Goal: Use online tool/utility: Utilize a website feature to perform a specific function

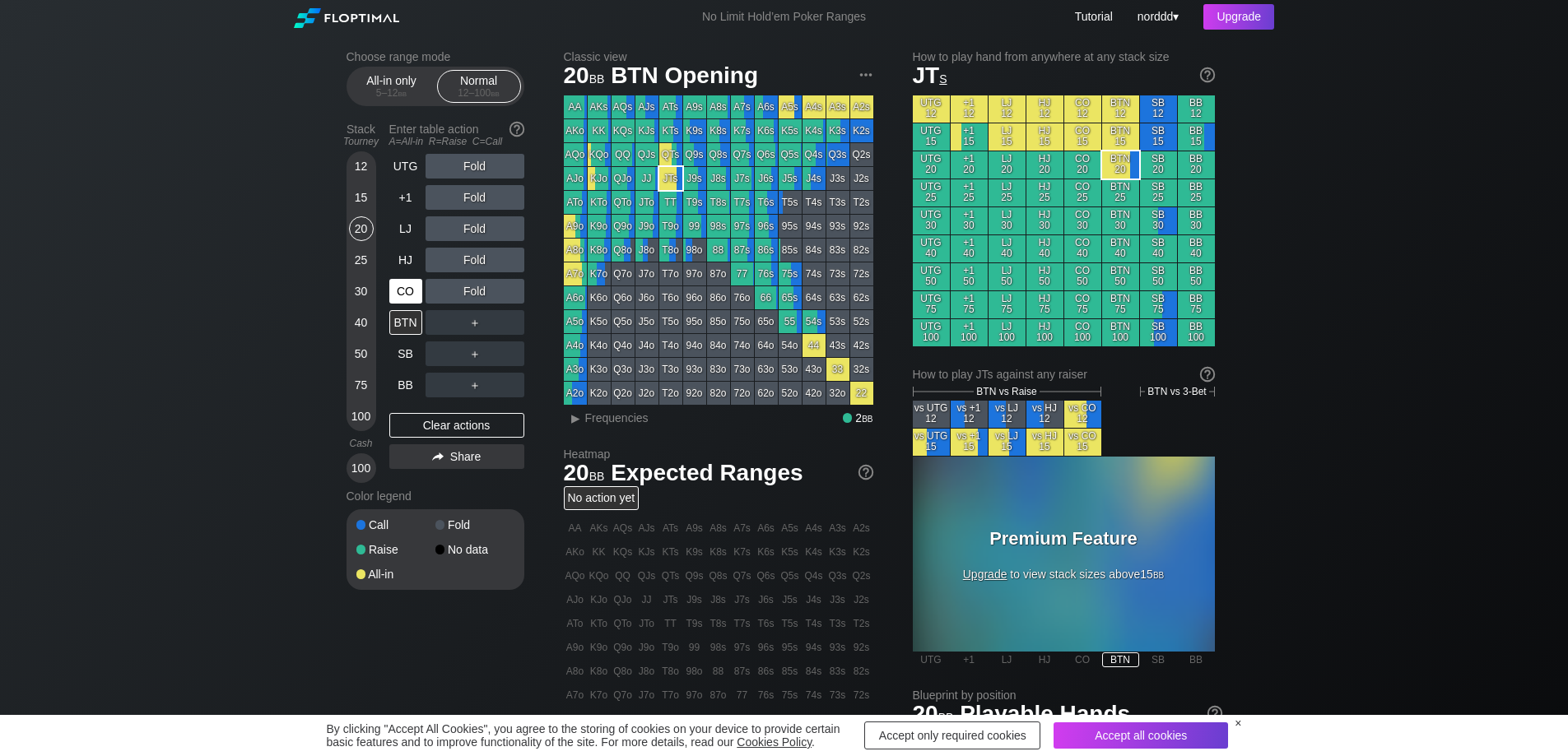
click at [414, 289] on div "CO" at bounding box center [406, 291] width 33 height 25
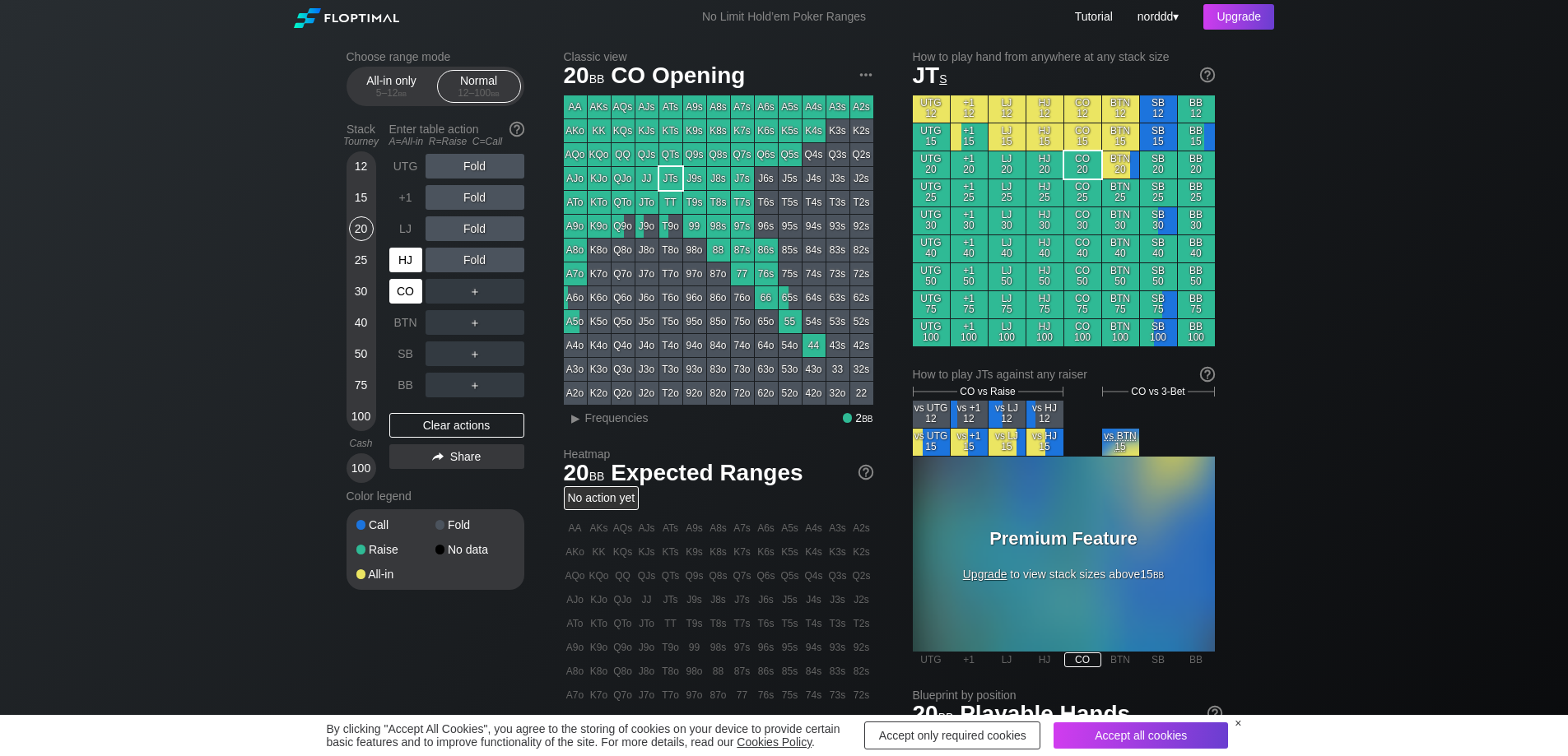
drag, startPoint x: 397, startPoint y: 264, endPoint x: 399, endPoint y: 255, distance: 9.2
click at [398, 262] on div "HJ" at bounding box center [406, 260] width 33 height 25
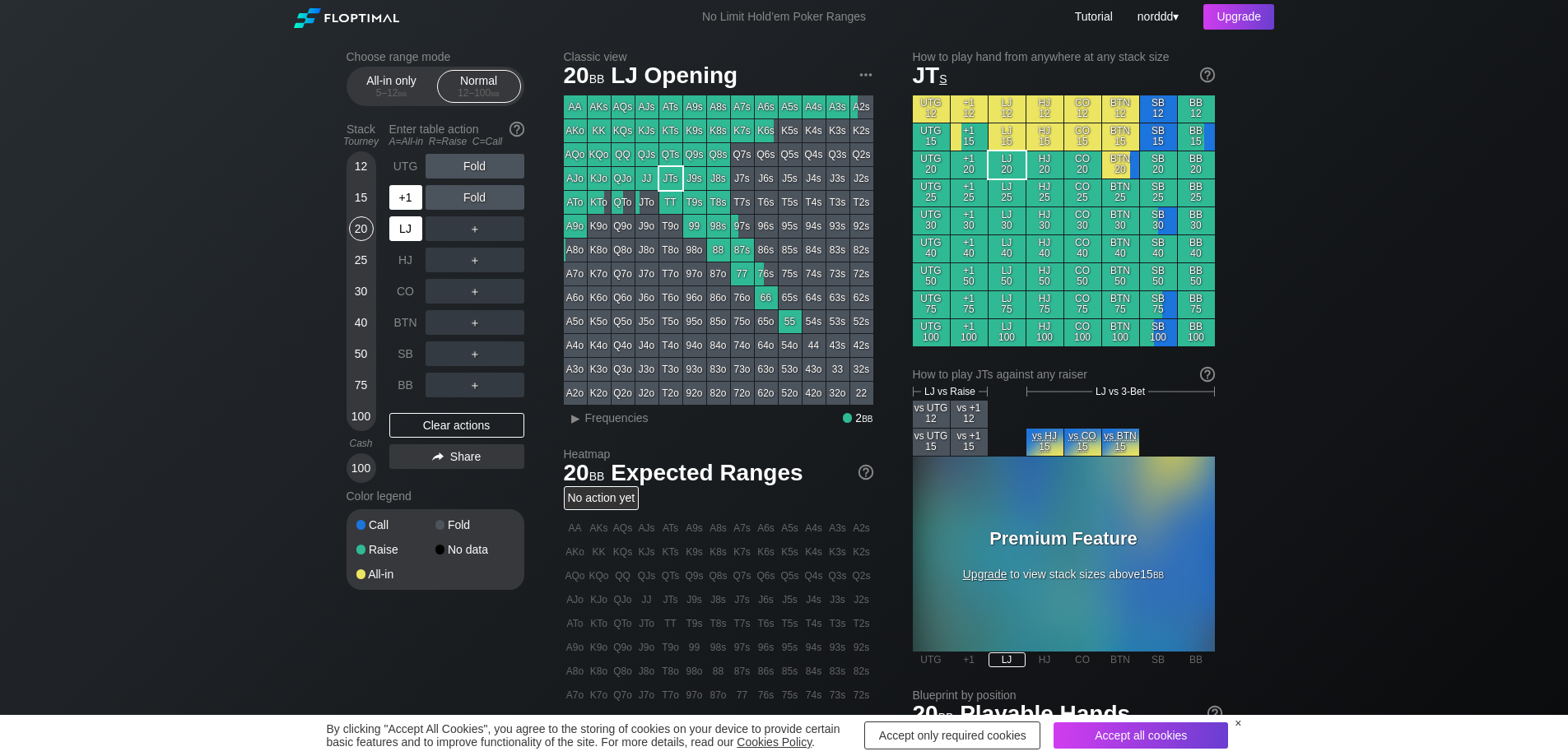
drag, startPoint x: 401, startPoint y: 221, endPoint x: 396, endPoint y: 191, distance: 30.4
click at [401, 219] on div "LJ" at bounding box center [406, 229] width 33 height 25
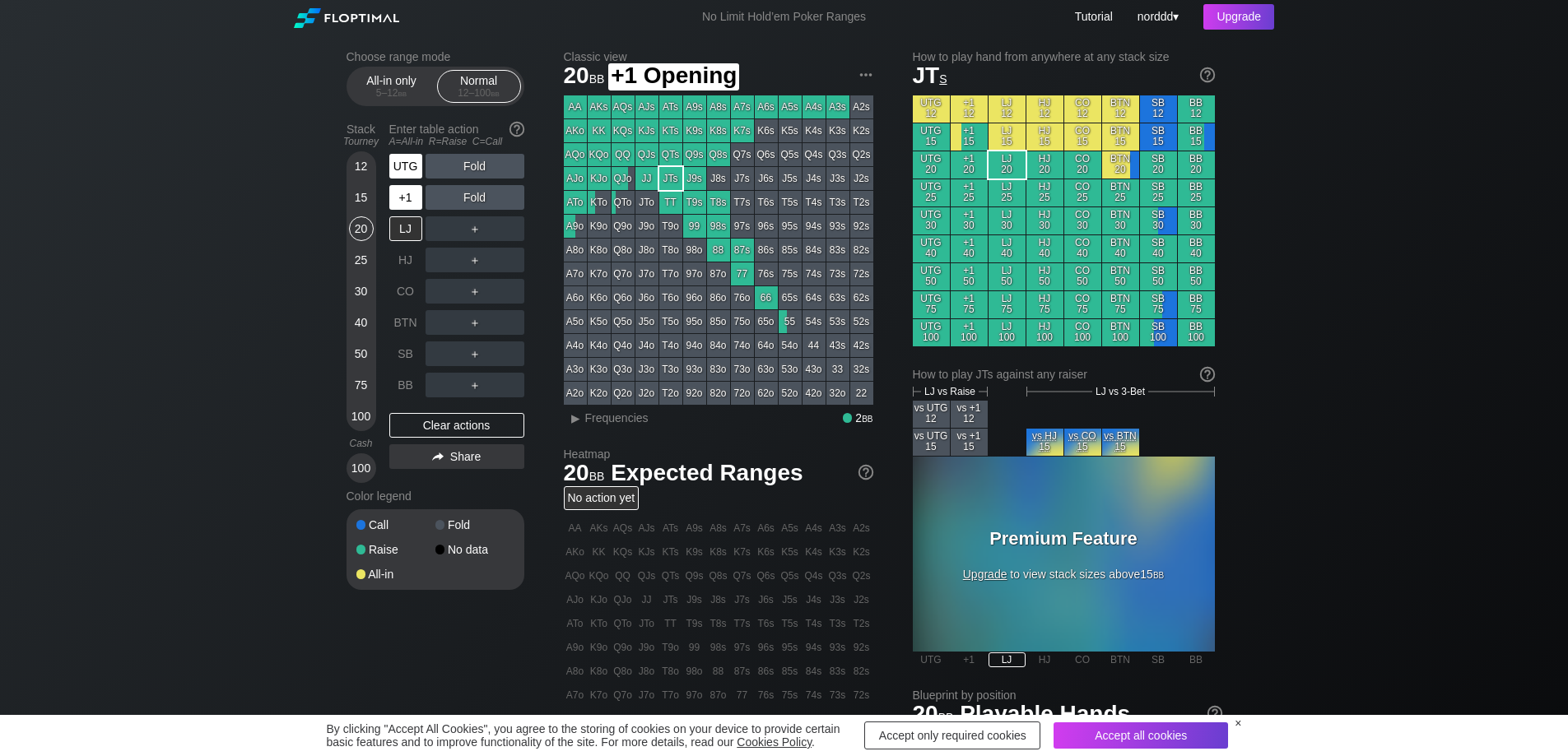
drag, startPoint x: 397, startPoint y: 189, endPoint x: 407, endPoint y: 159, distance: 31.6
click at [397, 188] on div "+1" at bounding box center [406, 197] width 33 height 25
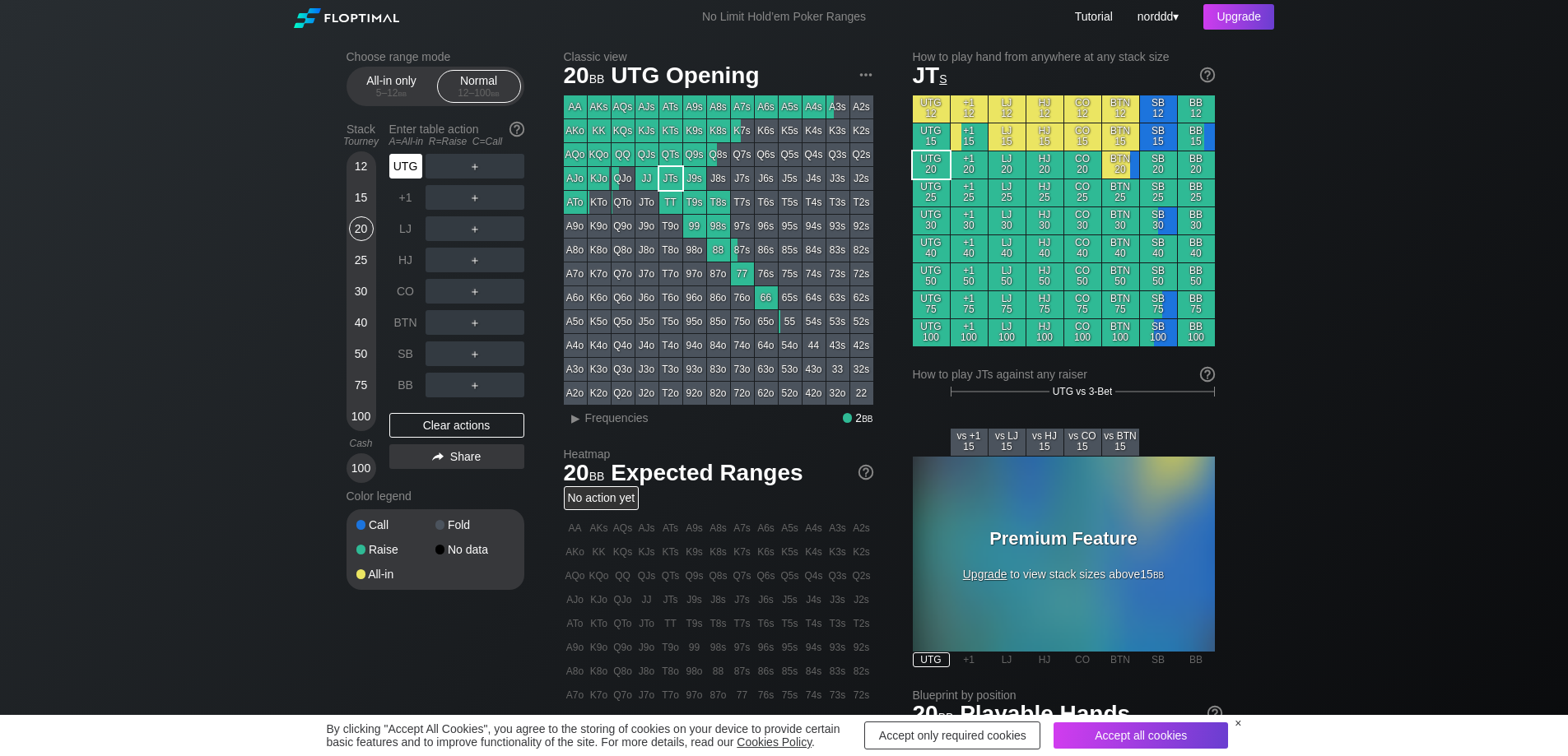
click at [407, 159] on div "UTG" at bounding box center [406, 167] width 33 height 25
click at [404, 173] on div "UTG" at bounding box center [406, 167] width 33 height 25
click at [404, 199] on div "+1" at bounding box center [406, 197] width 33 height 25
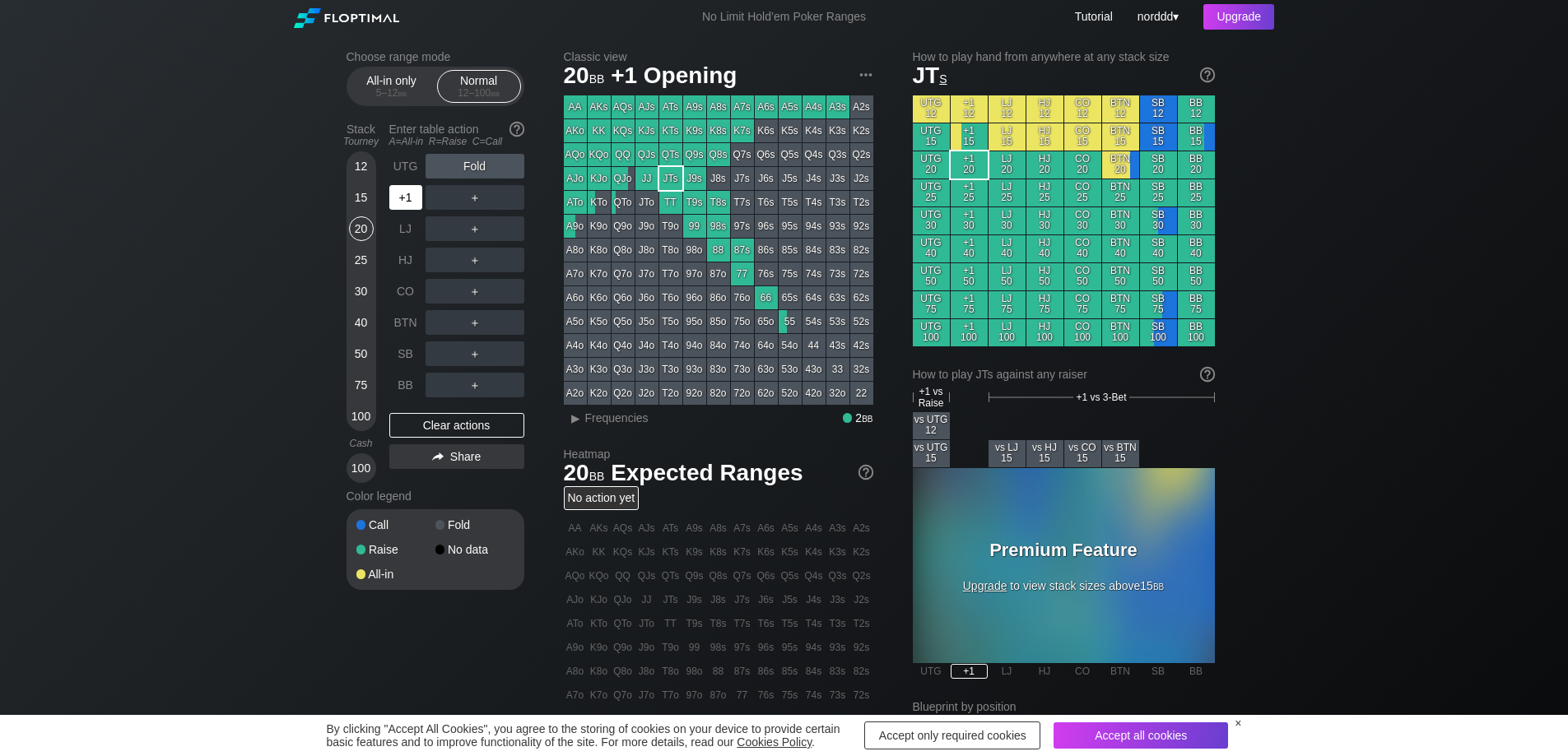
click at [399, 201] on div "+1" at bounding box center [406, 197] width 33 height 25
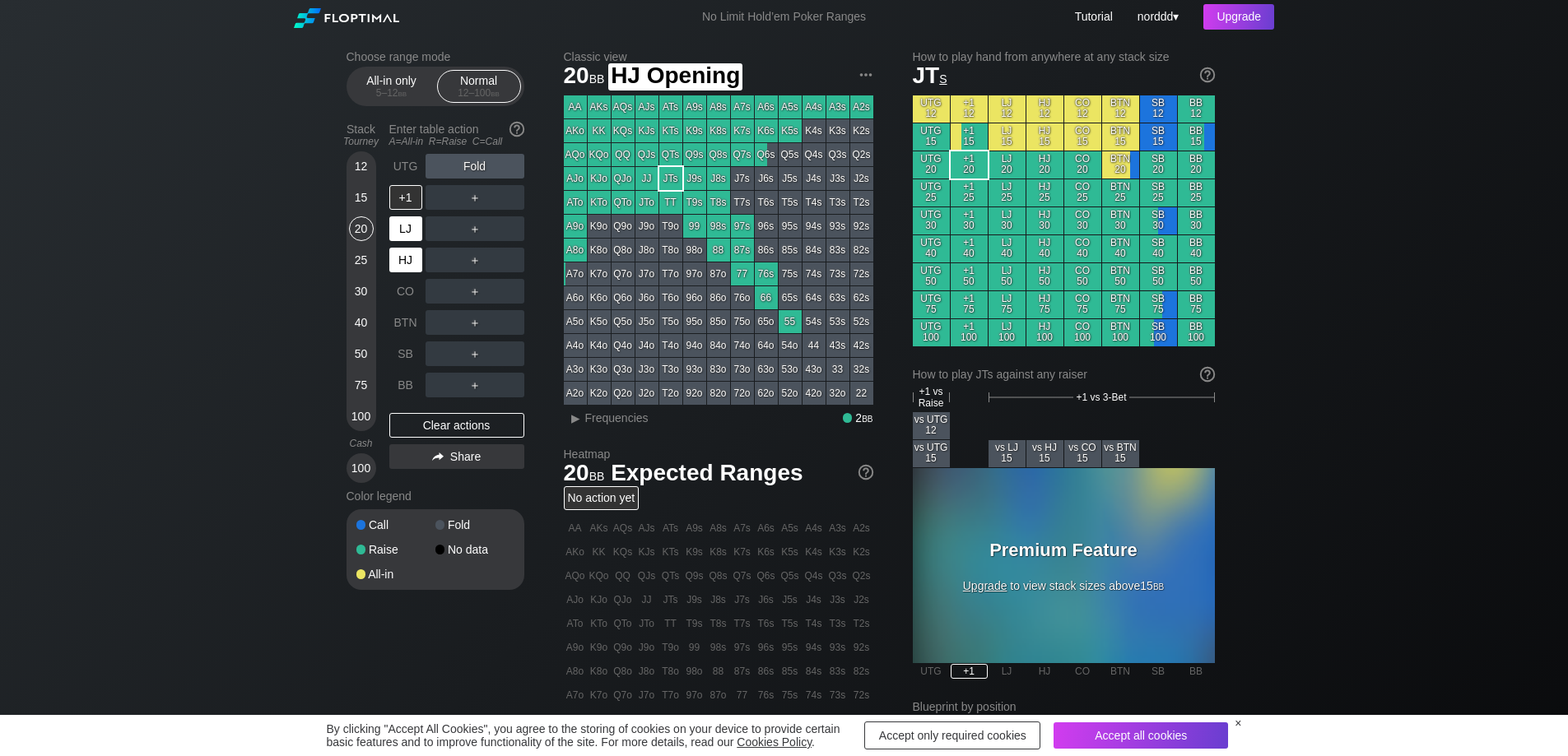
click at [408, 230] on div "LJ" at bounding box center [406, 229] width 33 height 25
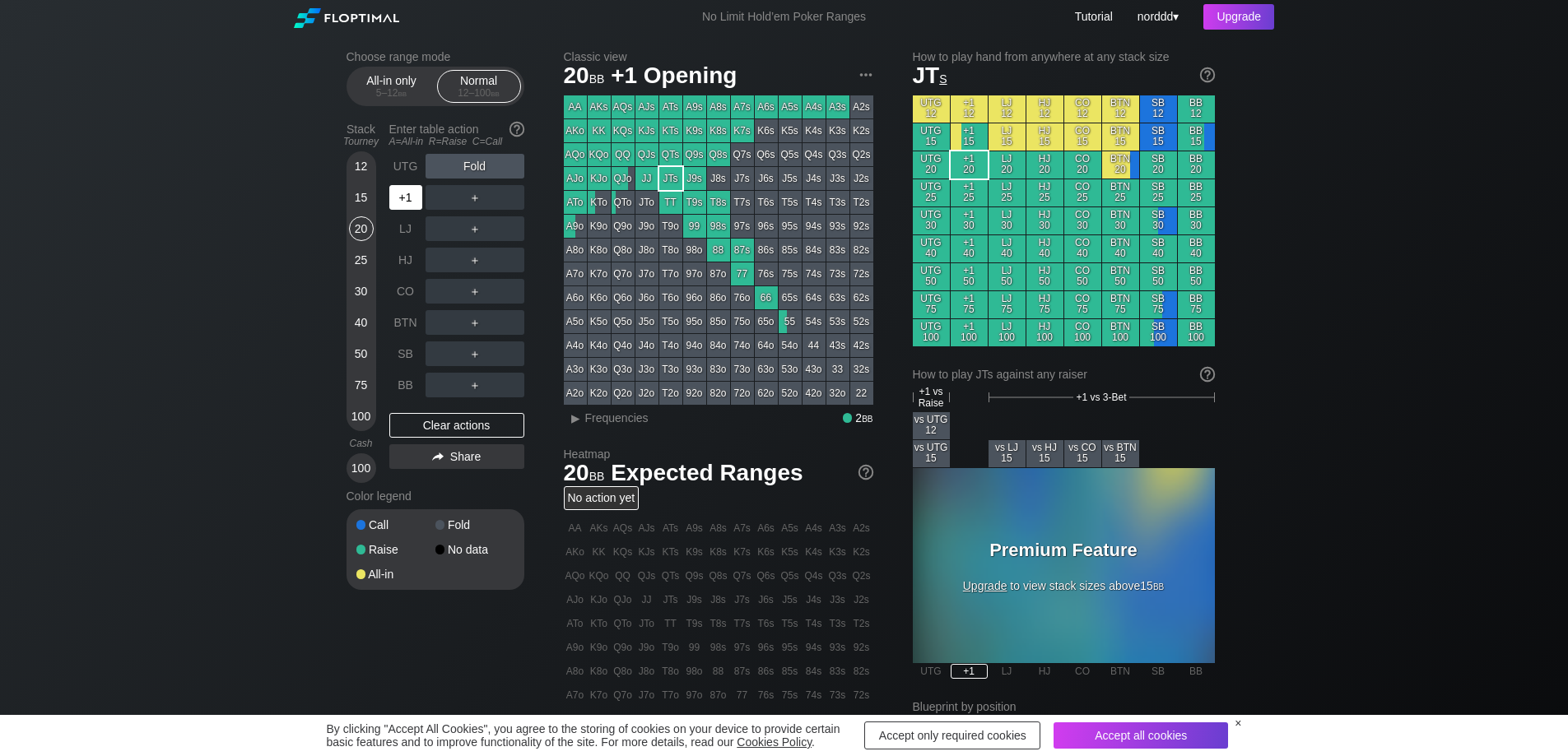
click at [404, 203] on div "+1" at bounding box center [406, 197] width 33 height 25
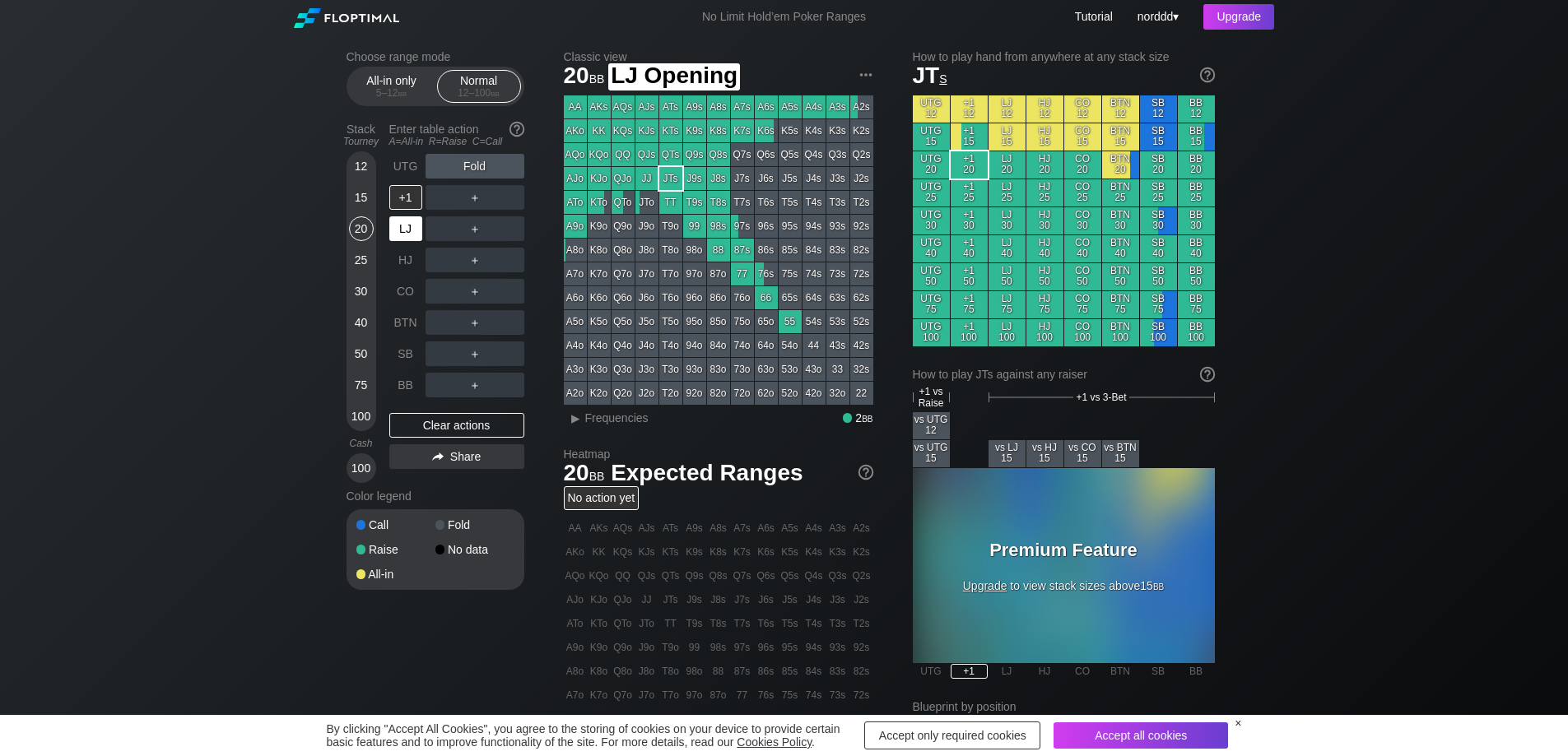
click at [405, 232] on div "LJ" at bounding box center [406, 229] width 33 height 25
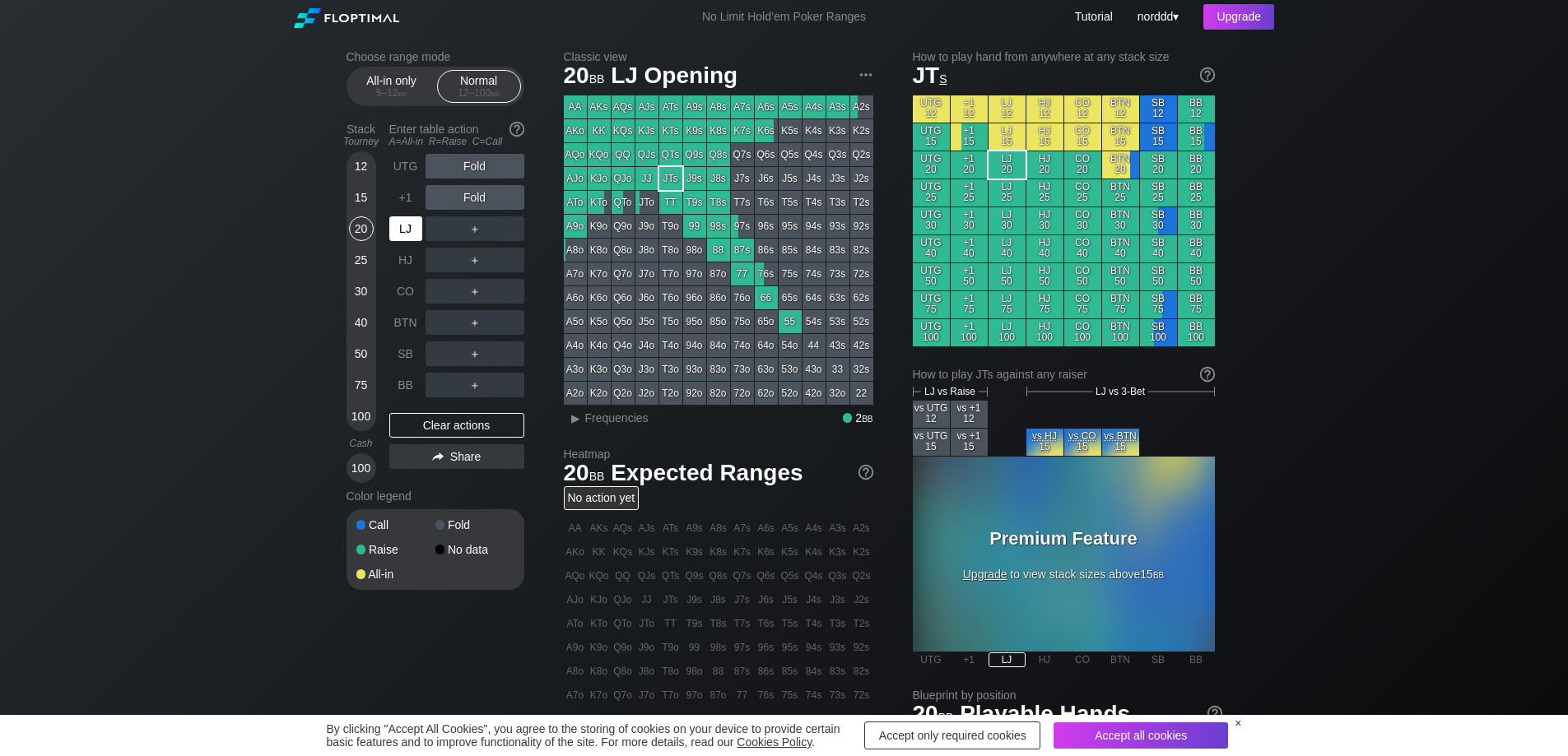
click at [401, 229] on div "LJ" at bounding box center [406, 229] width 33 height 25
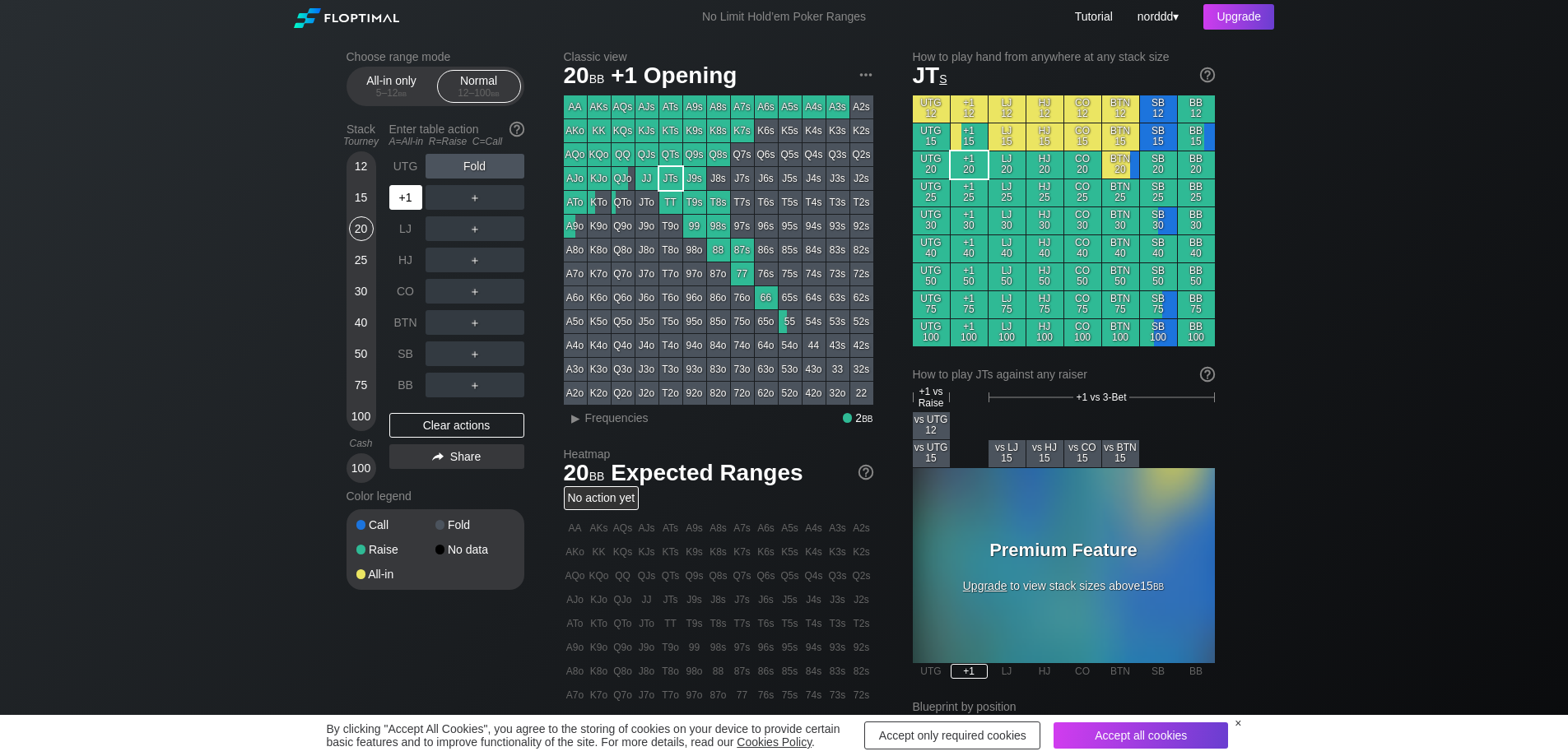
click at [400, 205] on div "+1" at bounding box center [406, 197] width 33 height 25
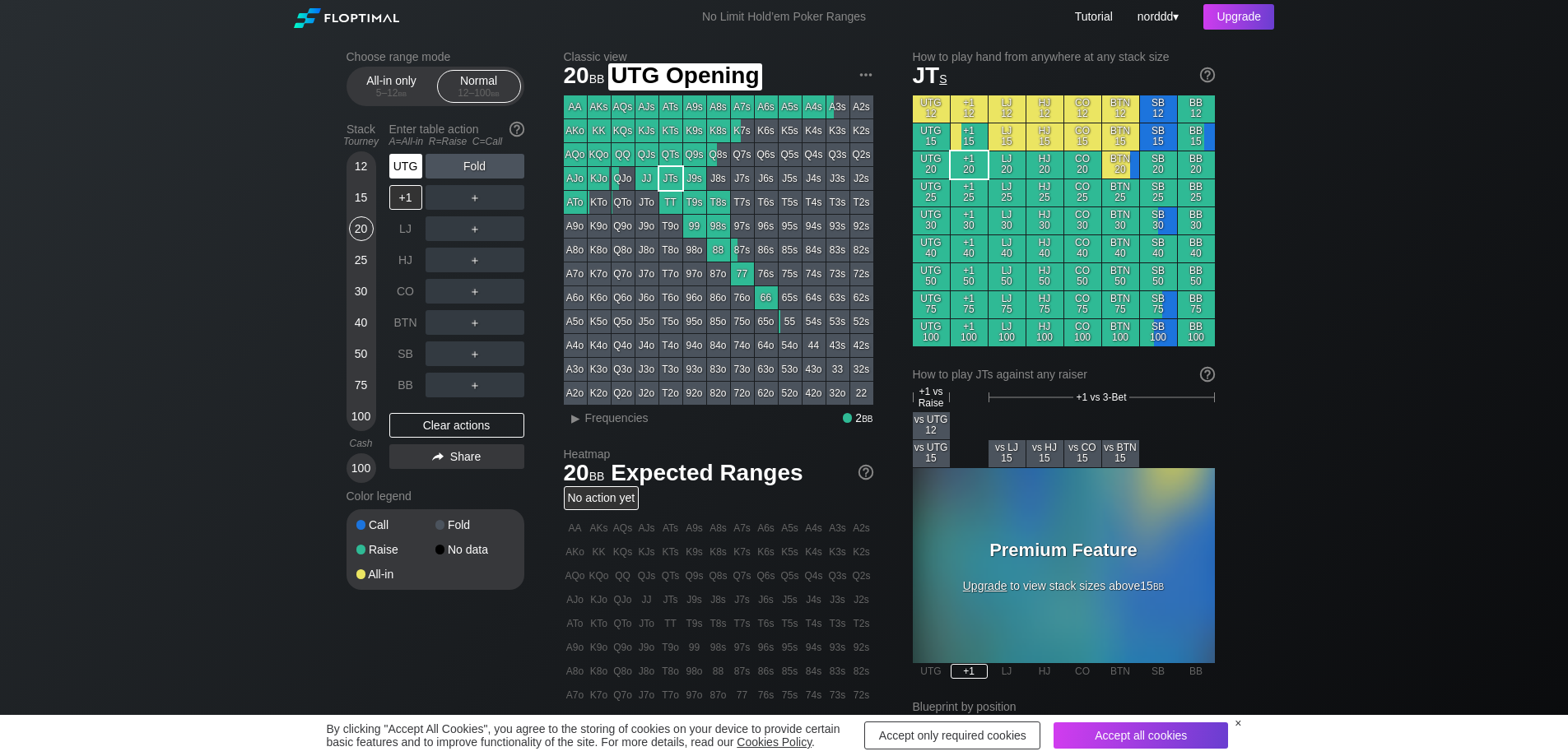
click at [401, 174] on div "UTG" at bounding box center [406, 167] width 33 height 25
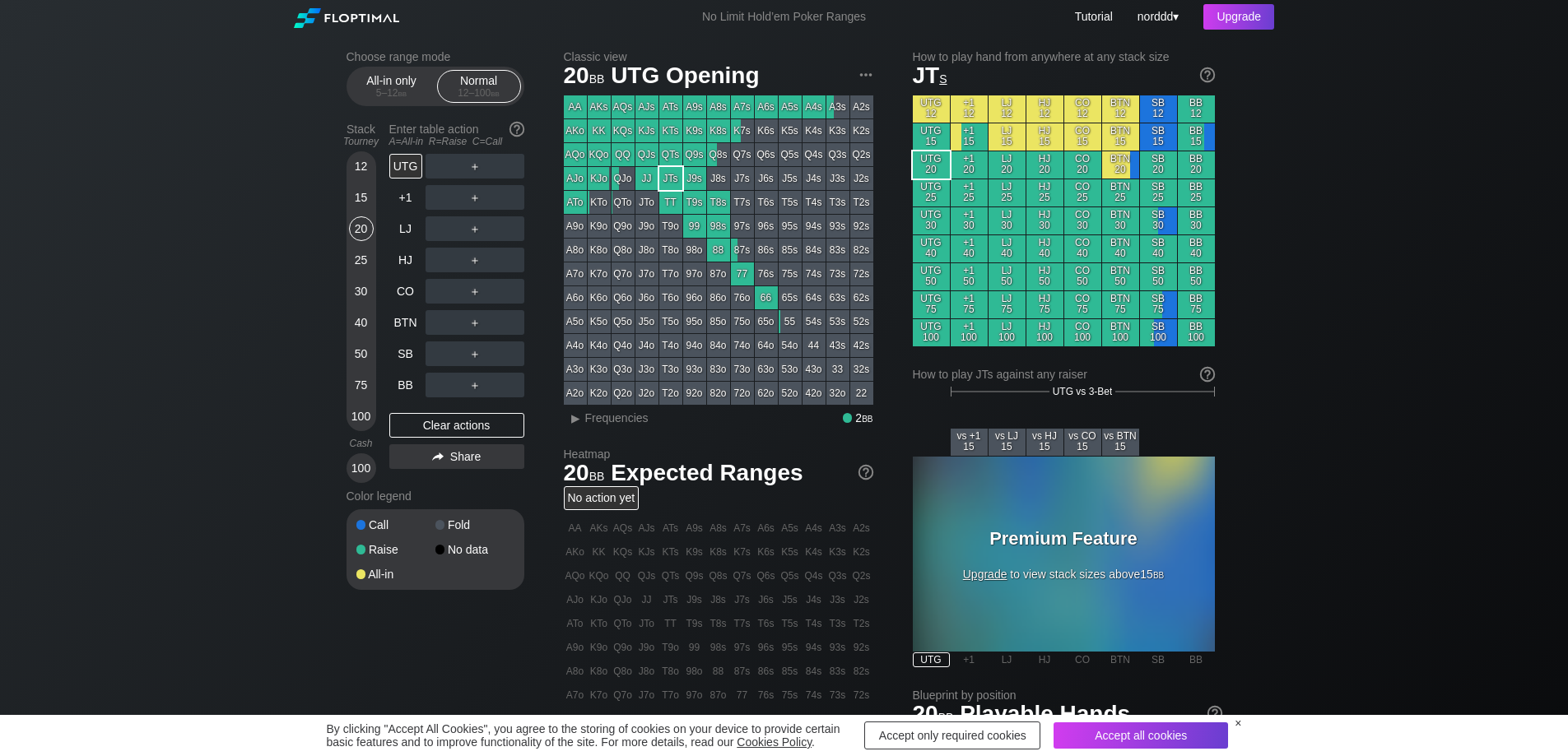
click at [225, 191] on div "Choose range mode All-in only 5 – 12 bb Normal 12 – 100 bb Stack Tourney Enter …" at bounding box center [784, 559] width 1568 height 1051
click at [403, 169] on div "UTG" at bounding box center [406, 167] width 33 height 25
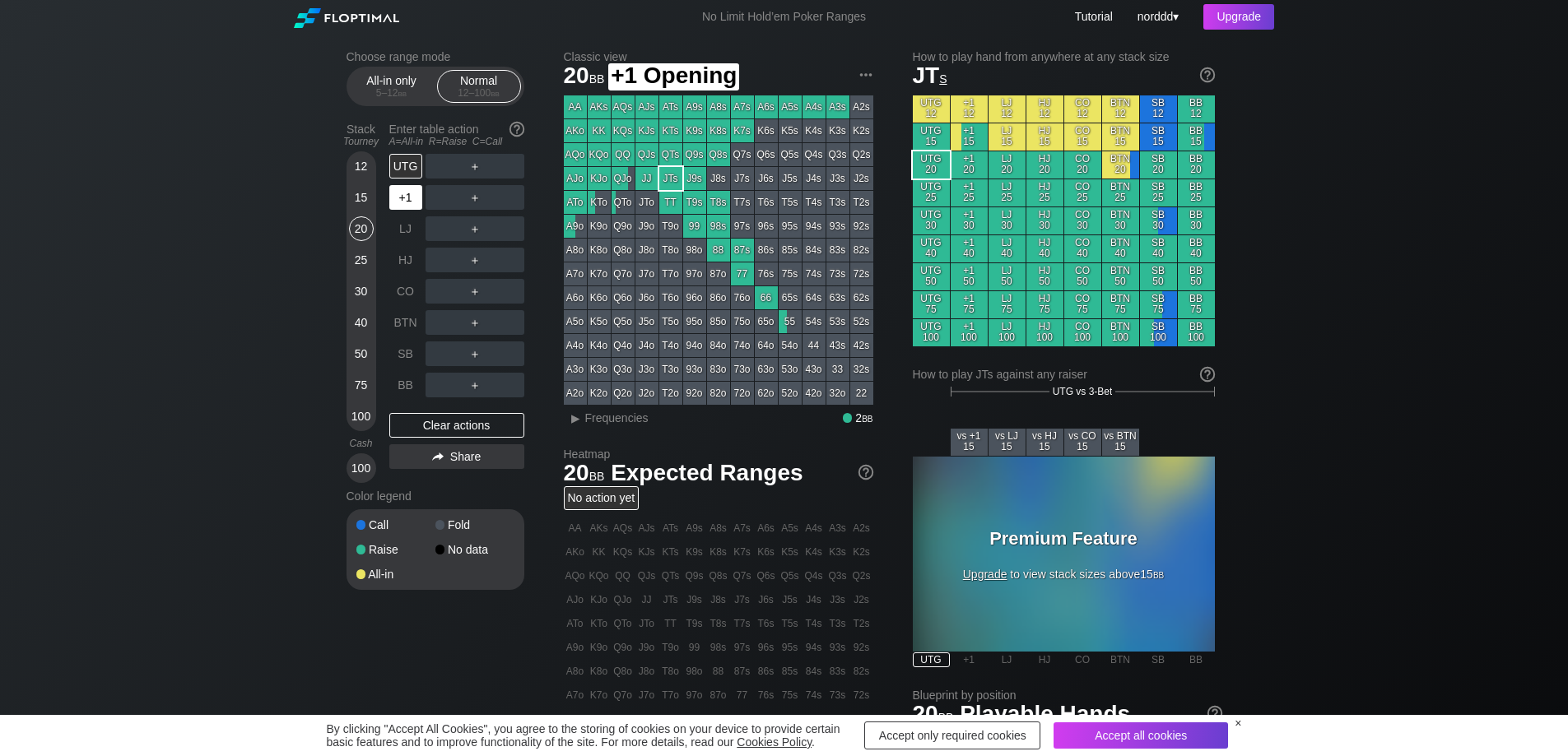
click at [402, 202] on div "+1" at bounding box center [406, 197] width 33 height 25
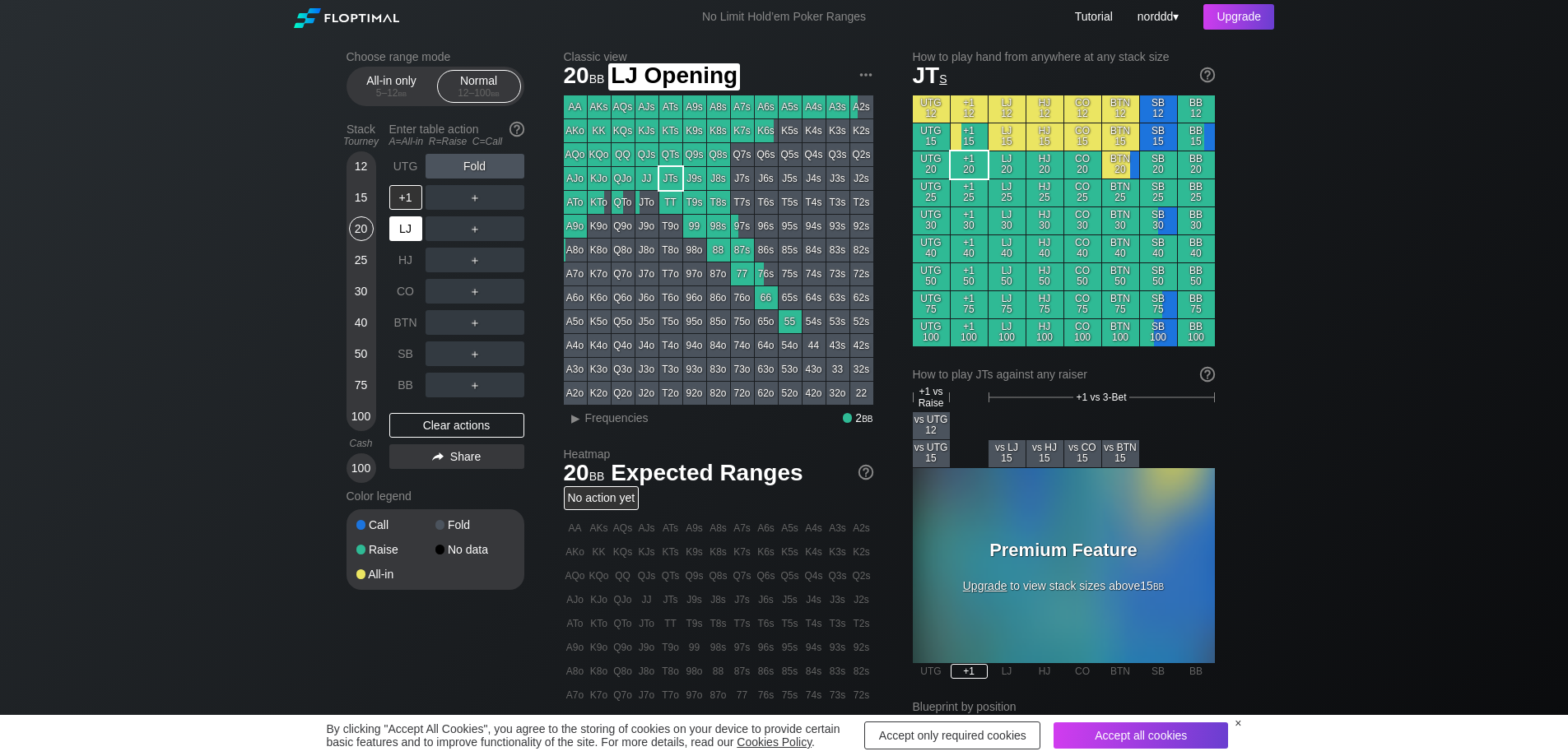
click at [397, 233] on div "LJ" at bounding box center [406, 229] width 33 height 25
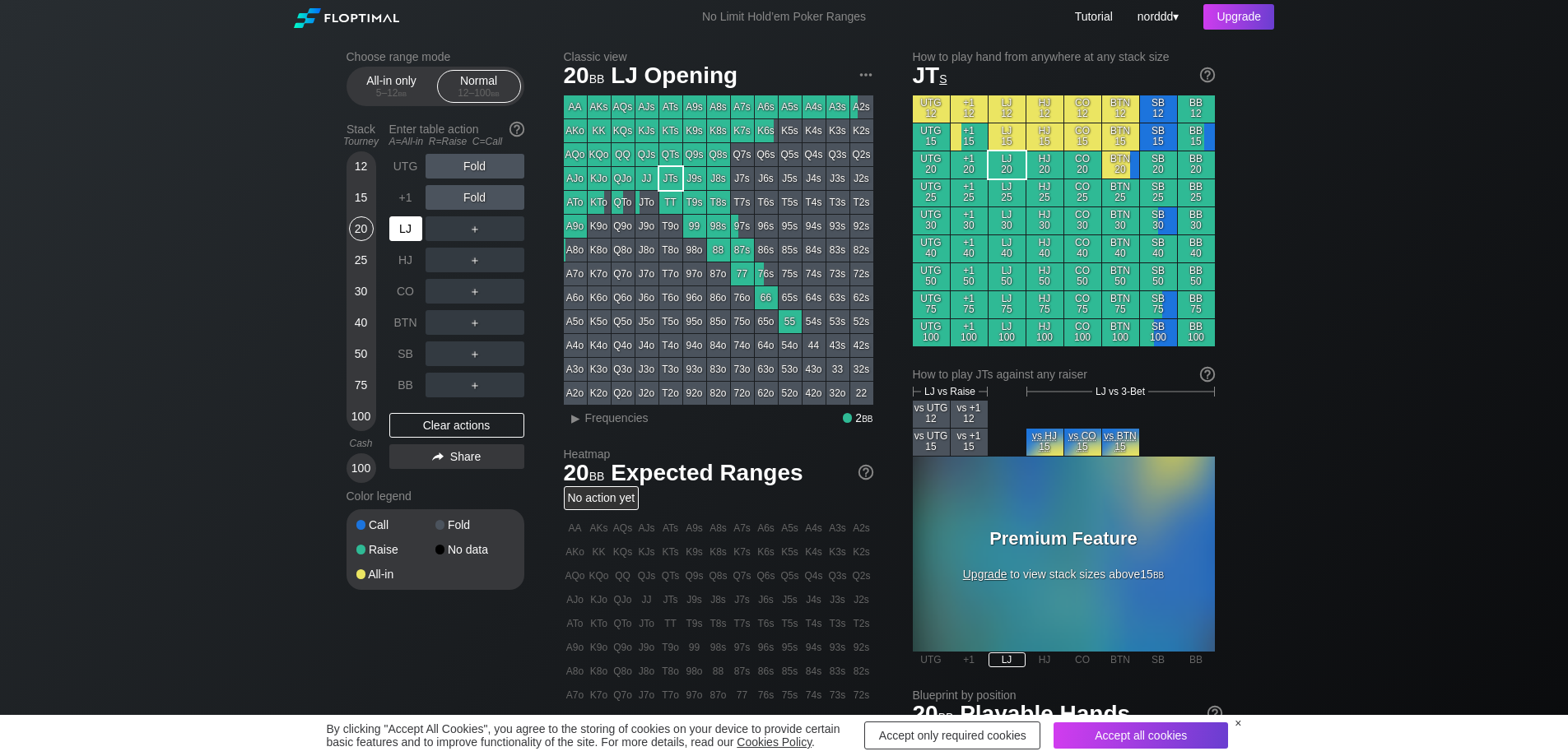
click at [410, 233] on div "LJ" at bounding box center [406, 229] width 33 height 25
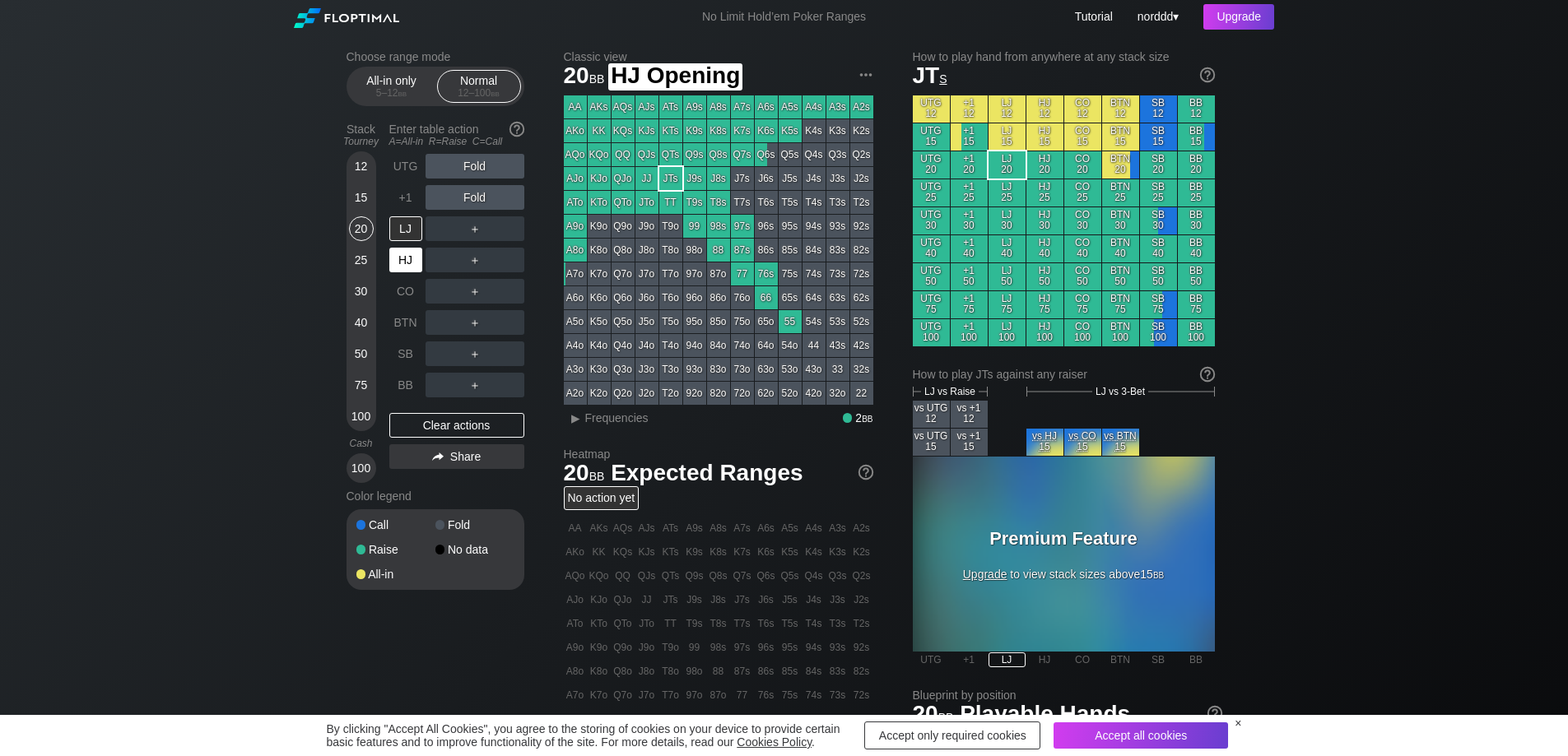
click at [407, 264] on div "HJ" at bounding box center [406, 260] width 33 height 25
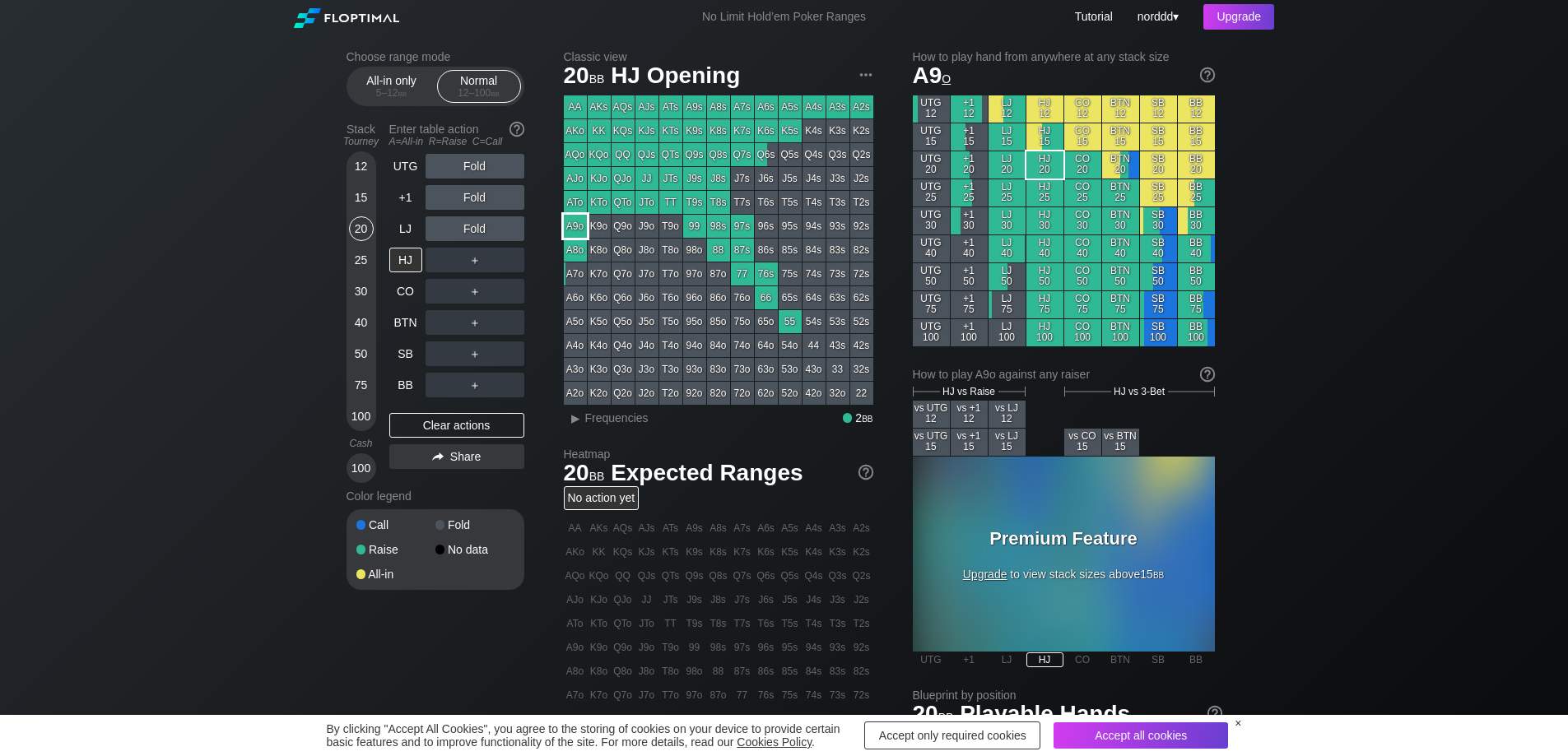
click at [573, 225] on div "A9o" at bounding box center [575, 227] width 23 height 23
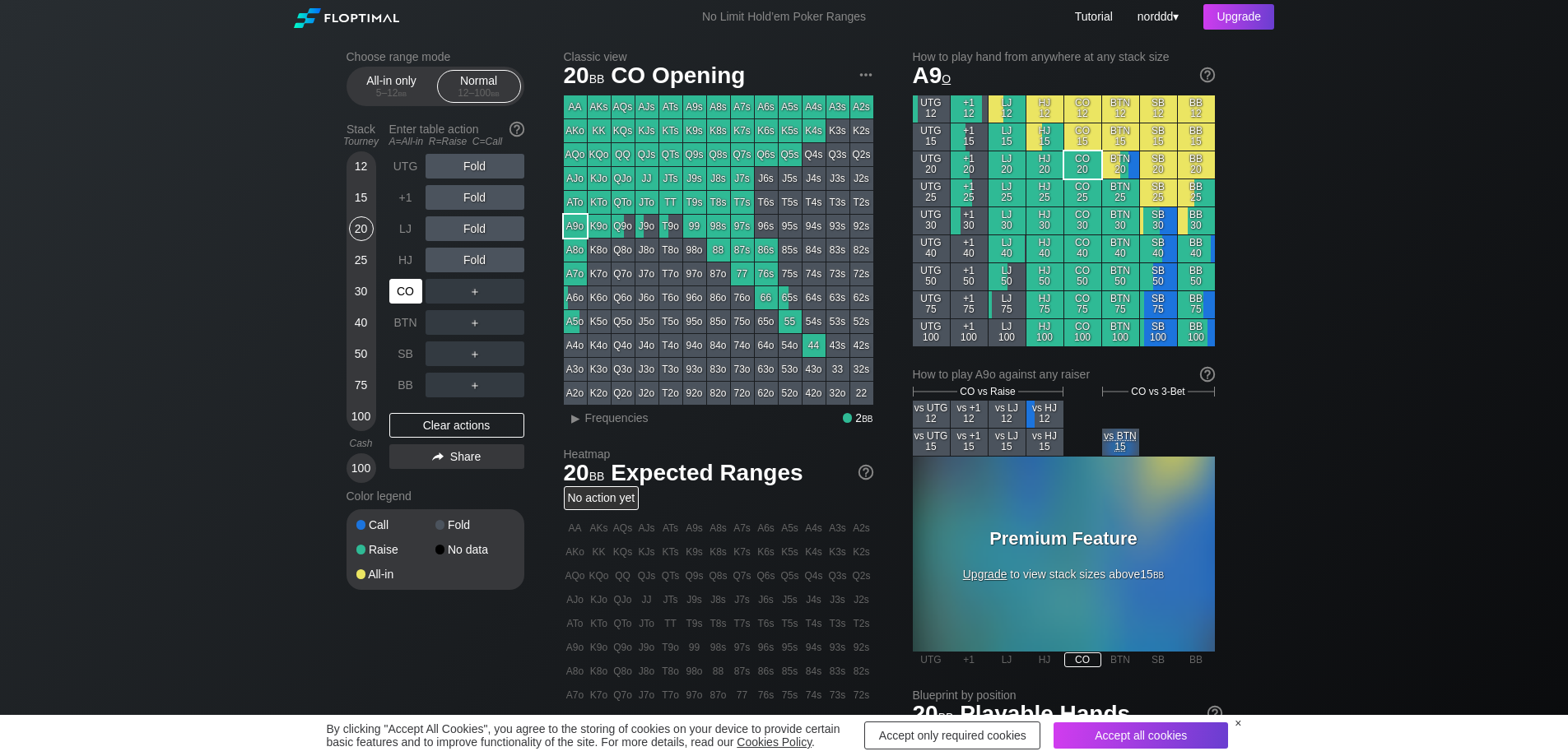
click at [401, 297] on div "CO" at bounding box center [406, 291] width 33 height 25
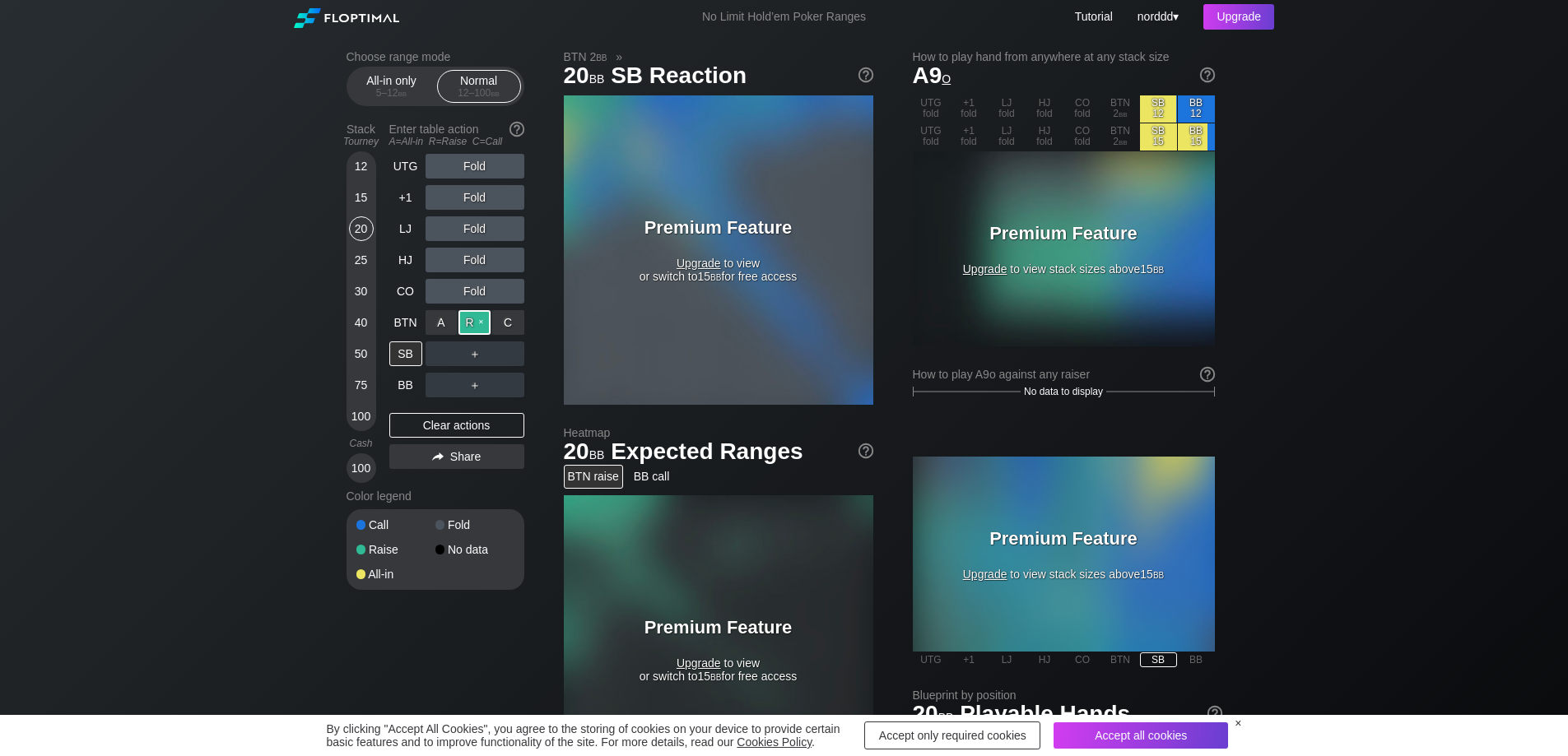
click at [472, 323] on div "R ✕" at bounding box center [474, 323] width 32 height 25
click at [469, 321] on div "Raise" at bounding box center [475, 323] width 99 height 25
click at [482, 325] on div "R ✕" at bounding box center [474, 323] width 32 height 25
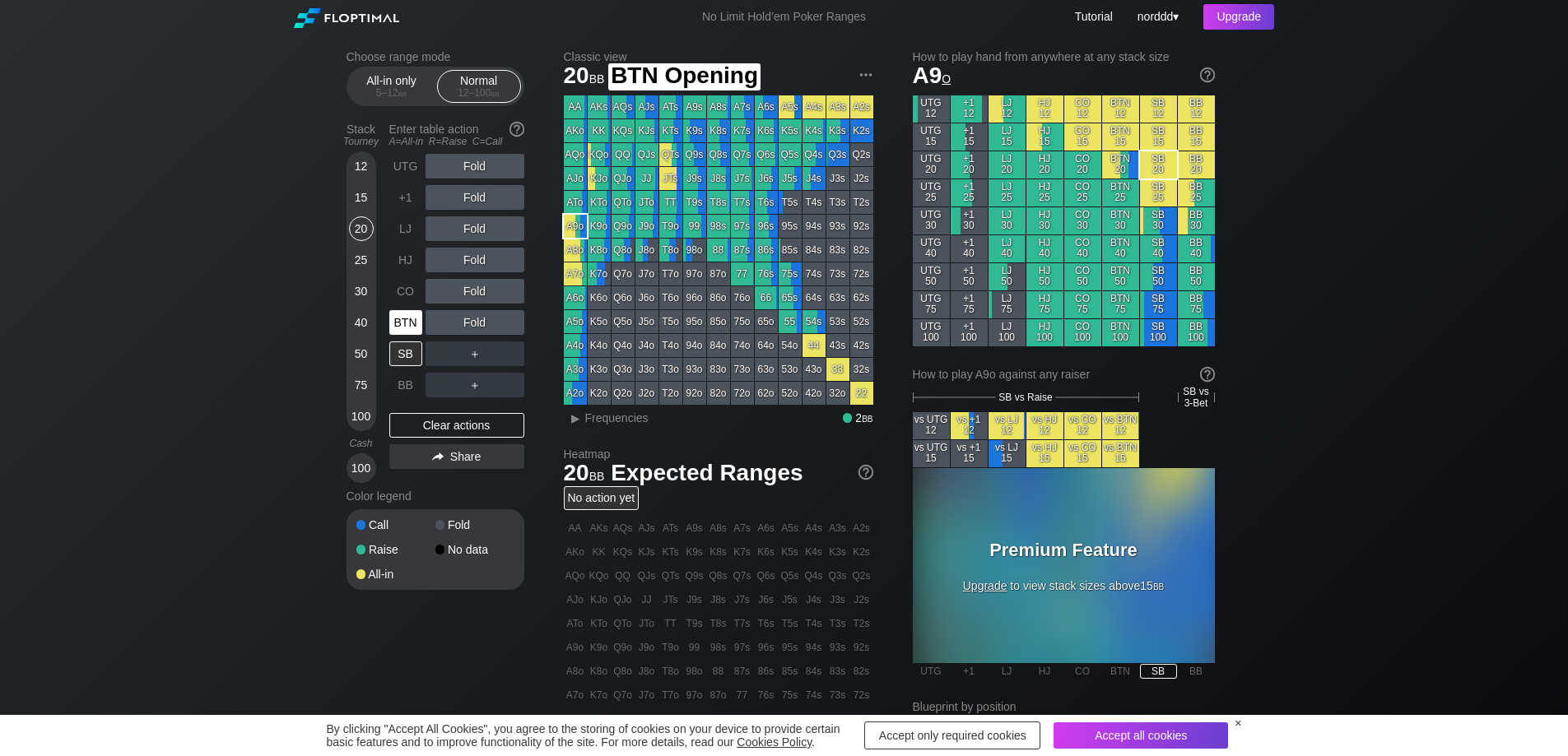
click at [402, 321] on div "BTN" at bounding box center [406, 323] width 33 height 25
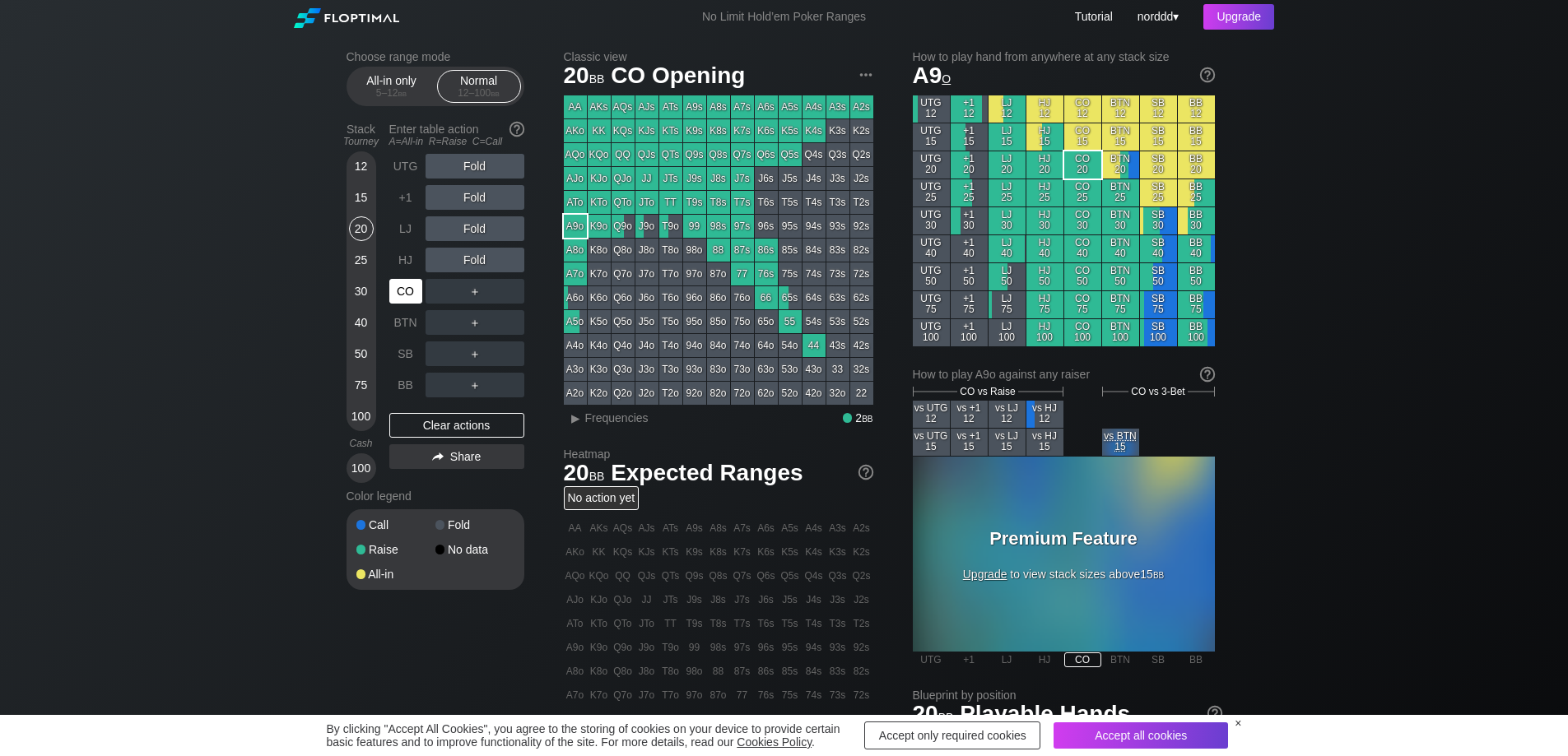
click at [395, 294] on div "CO" at bounding box center [406, 291] width 33 height 25
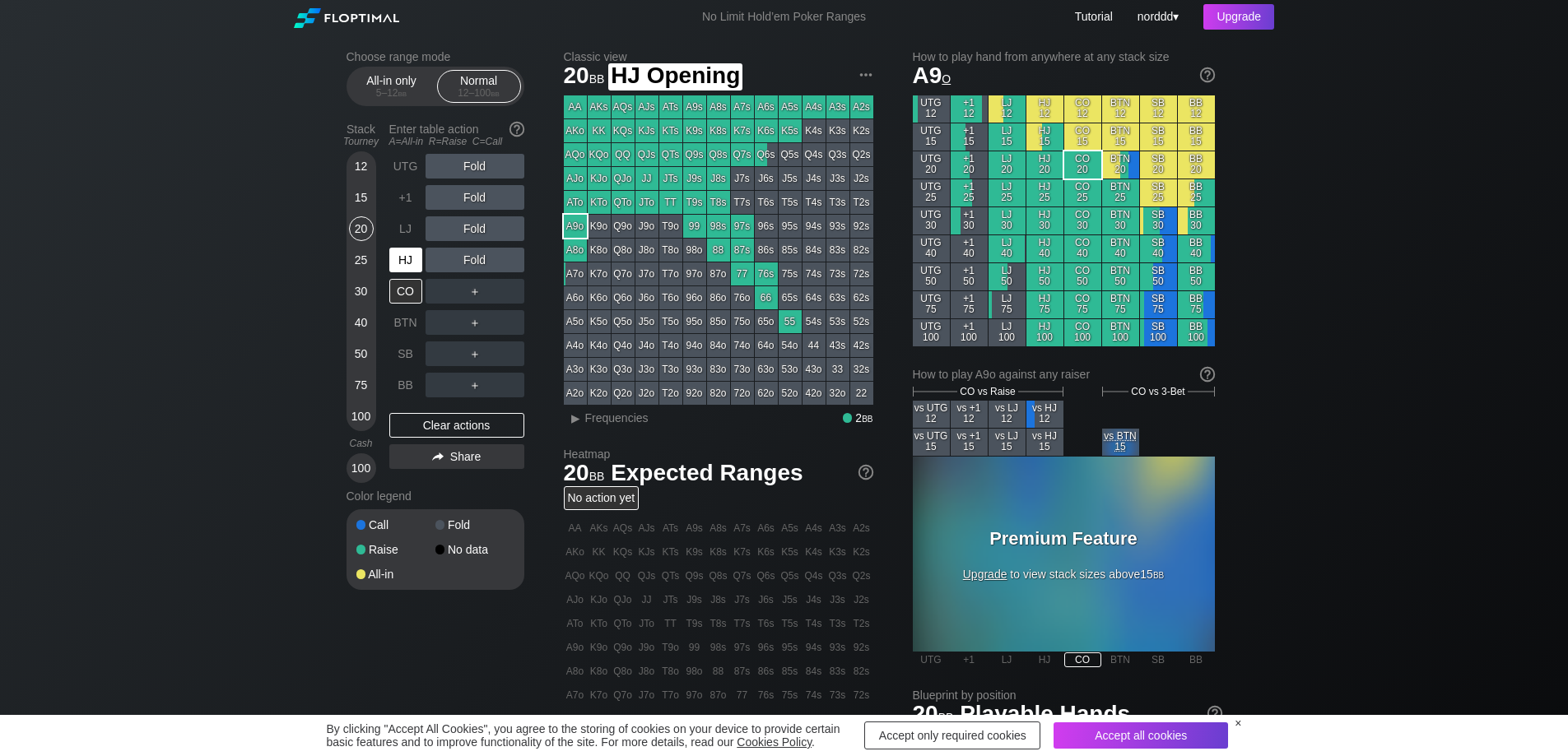
click at [403, 260] on div "HJ" at bounding box center [406, 260] width 33 height 25
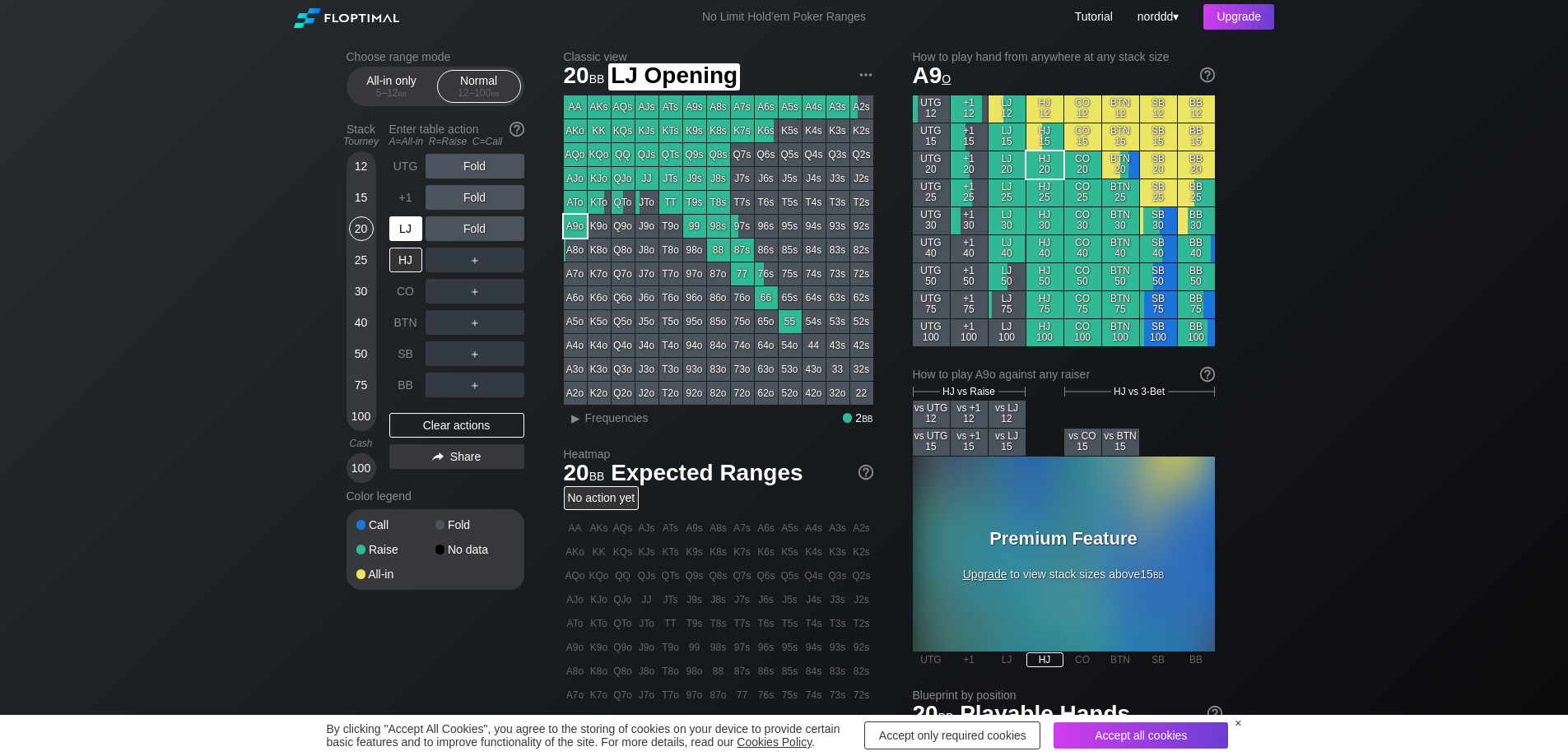
click at [405, 225] on div "LJ" at bounding box center [406, 229] width 33 height 25
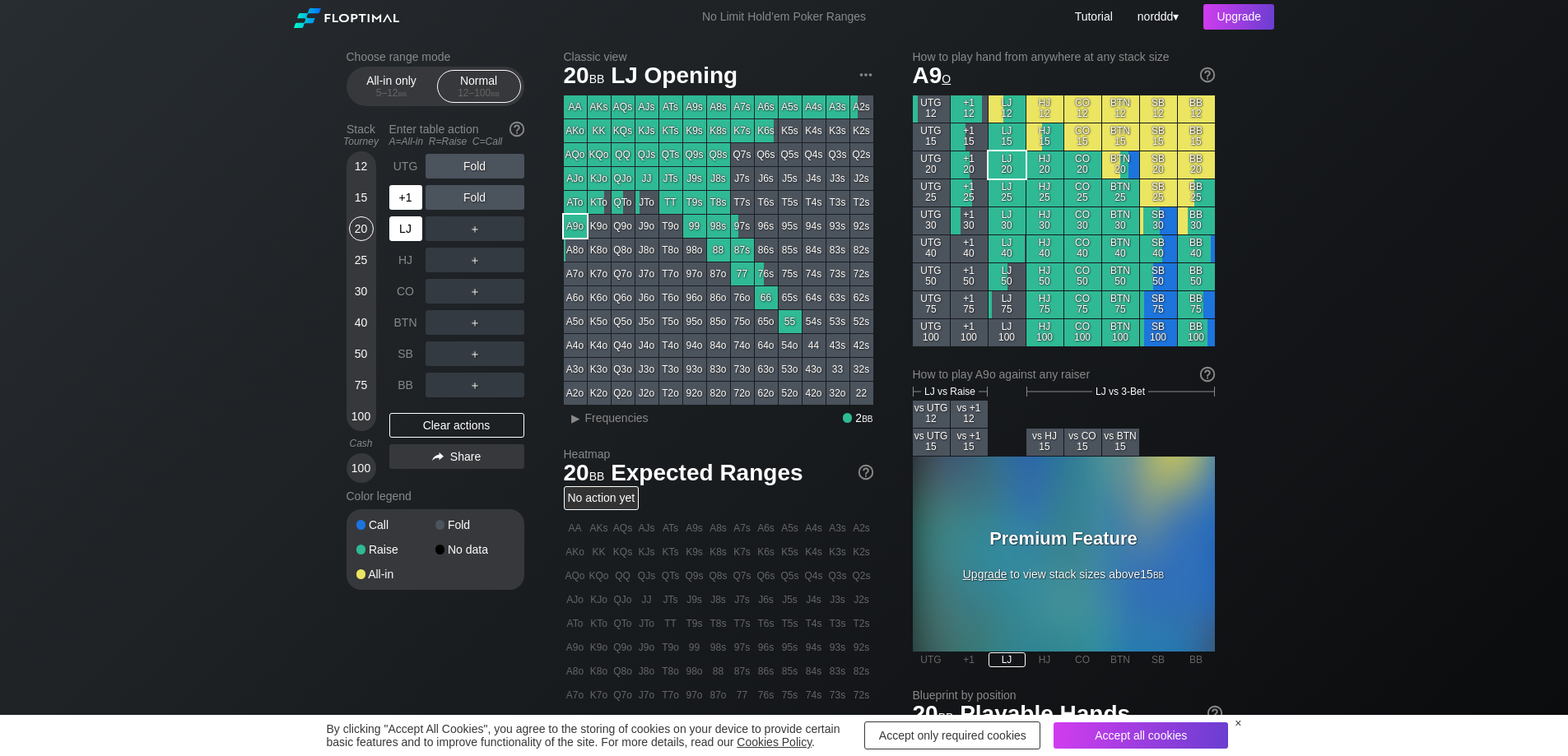
click at [402, 200] on div "+1" at bounding box center [406, 197] width 33 height 25
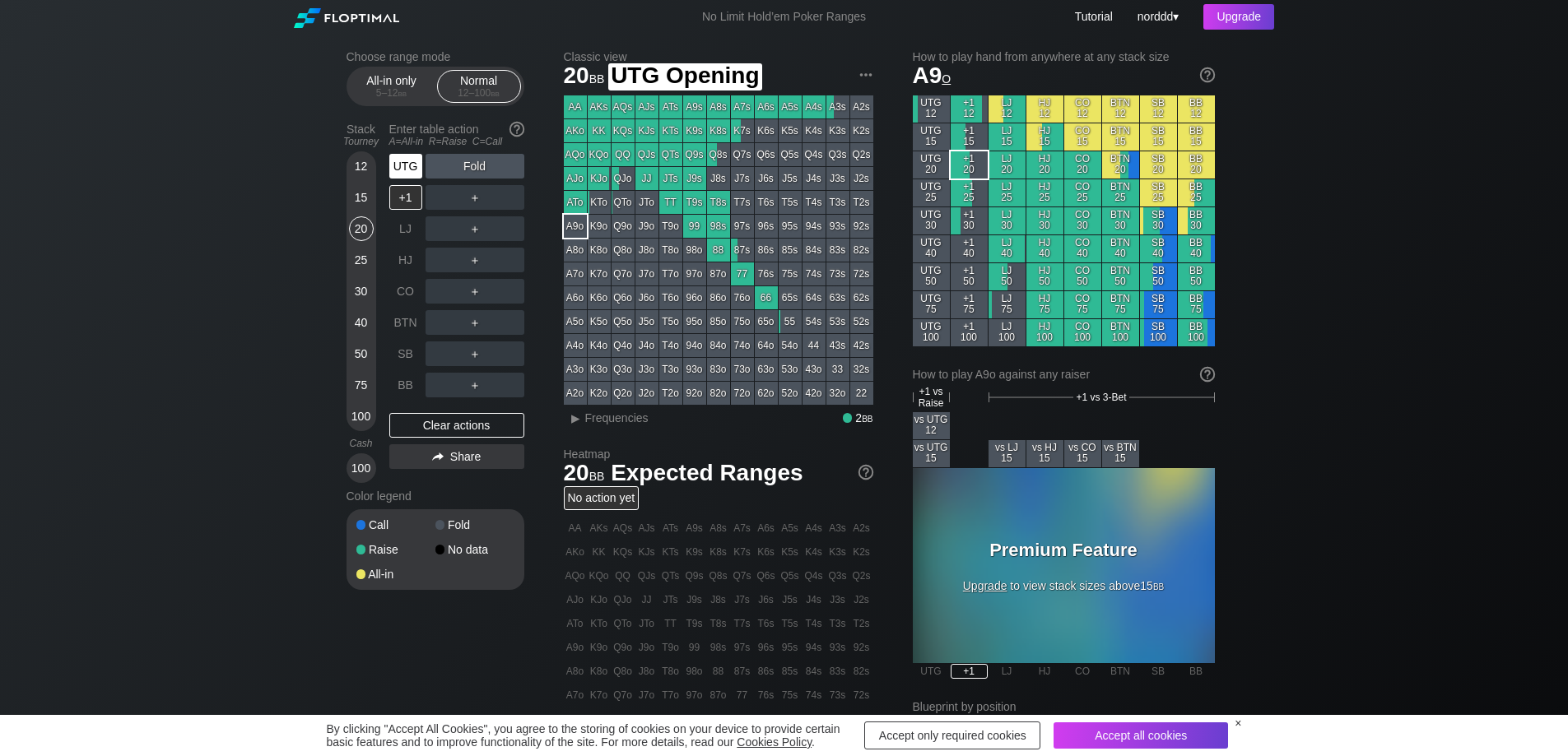
drag, startPoint x: 394, startPoint y: 170, endPoint x: 1578, endPoint y: 216, distance: 1184.9
click at [394, 169] on div "UTG" at bounding box center [406, 167] width 33 height 25
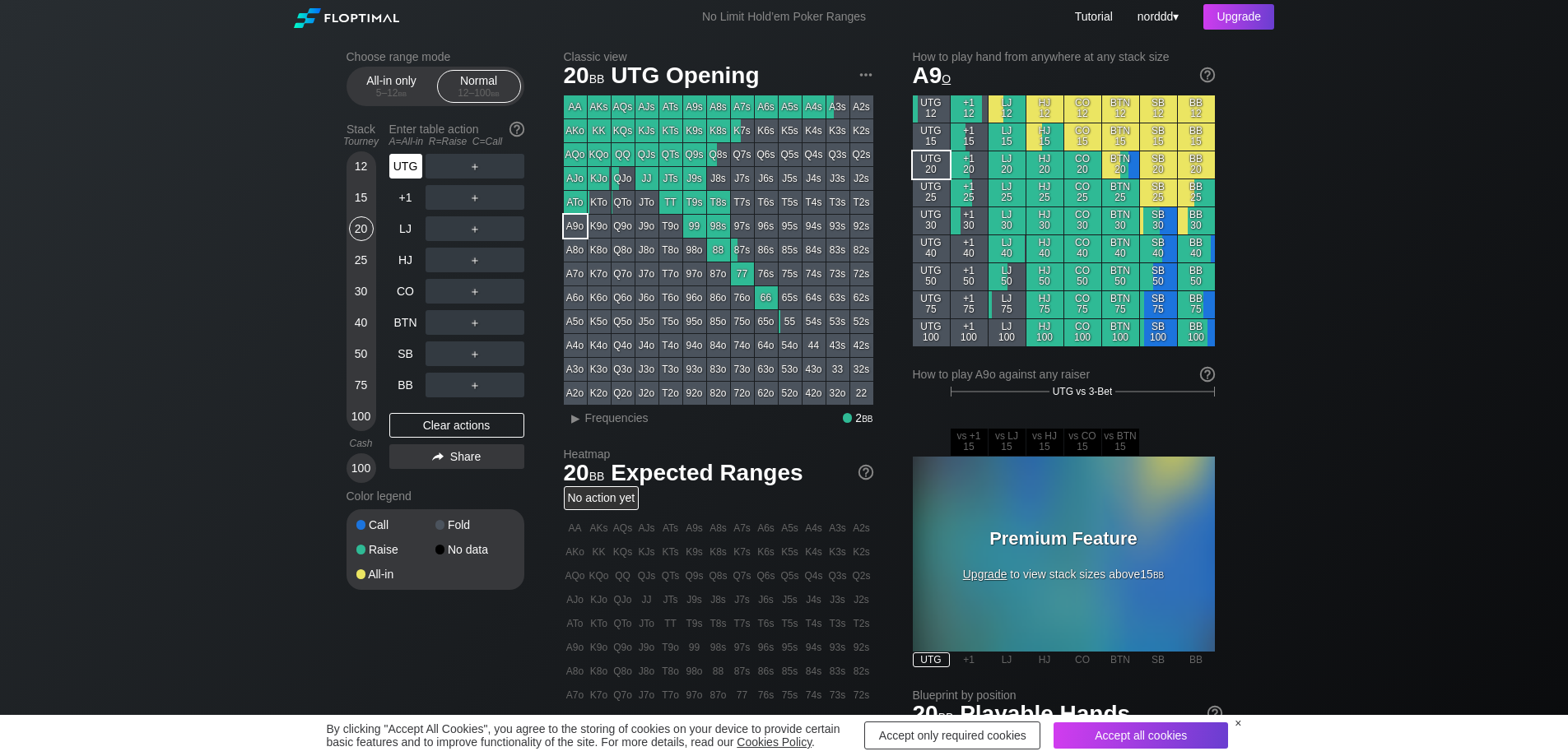
click at [410, 162] on div "UTG" at bounding box center [406, 167] width 33 height 25
click at [402, 384] on div "BB" at bounding box center [406, 386] width 33 height 25
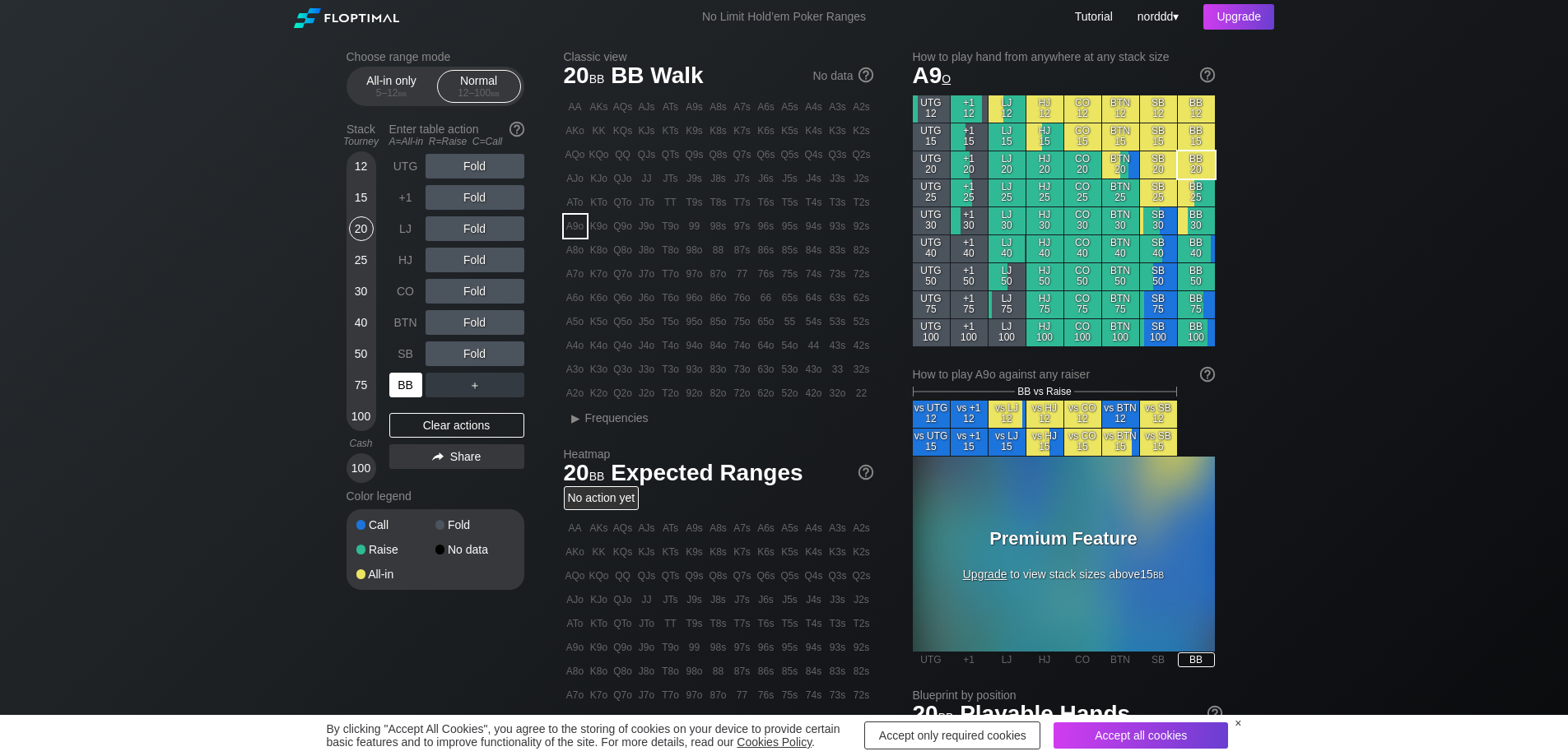
click at [404, 384] on div "BB" at bounding box center [406, 386] width 33 height 25
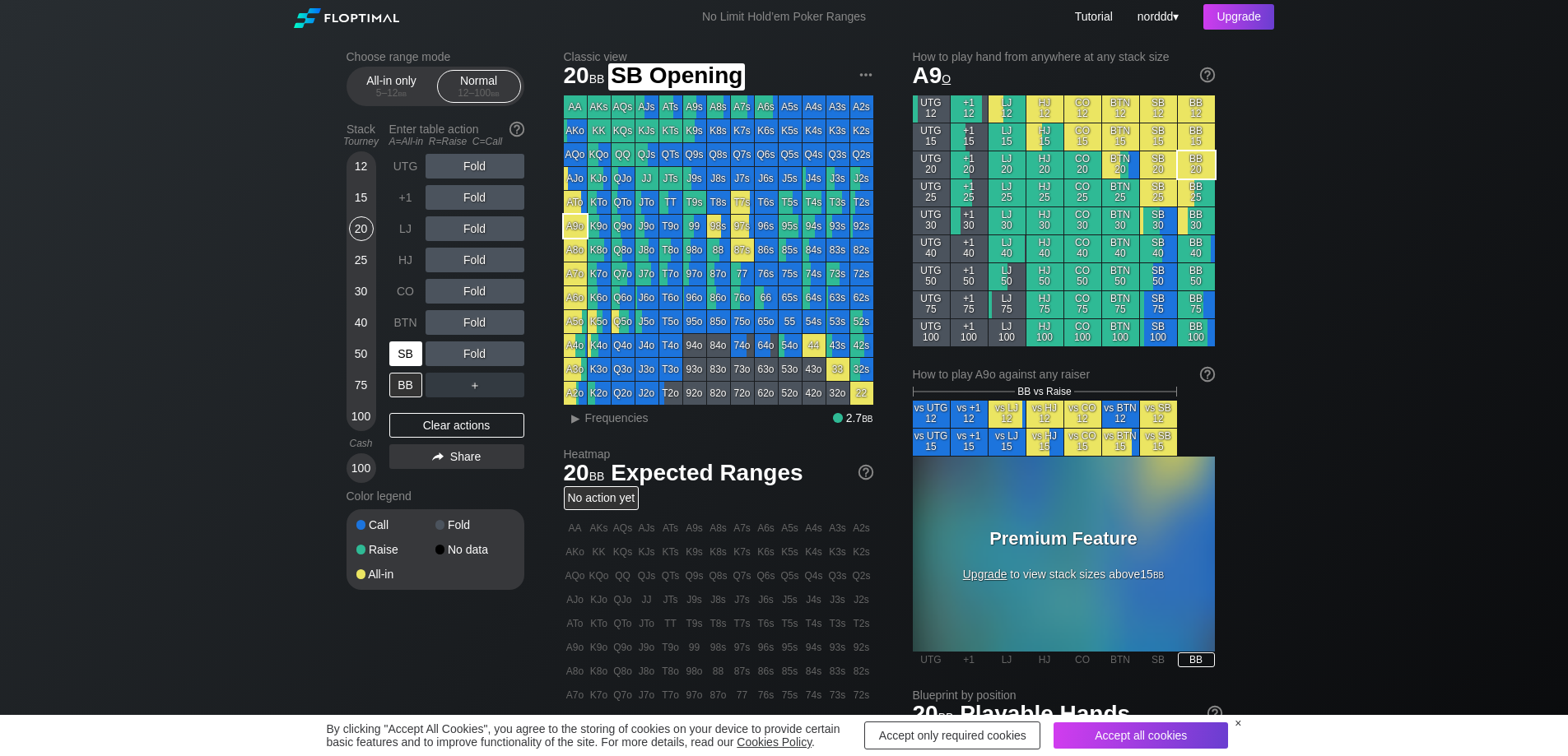
drag, startPoint x: 405, startPoint y: 354, endPoint x: 407, endPoint y: 337, distance: 17.1
click at [406, 353] on div "SB" at bounding box center [406, 354] width 33 height 25
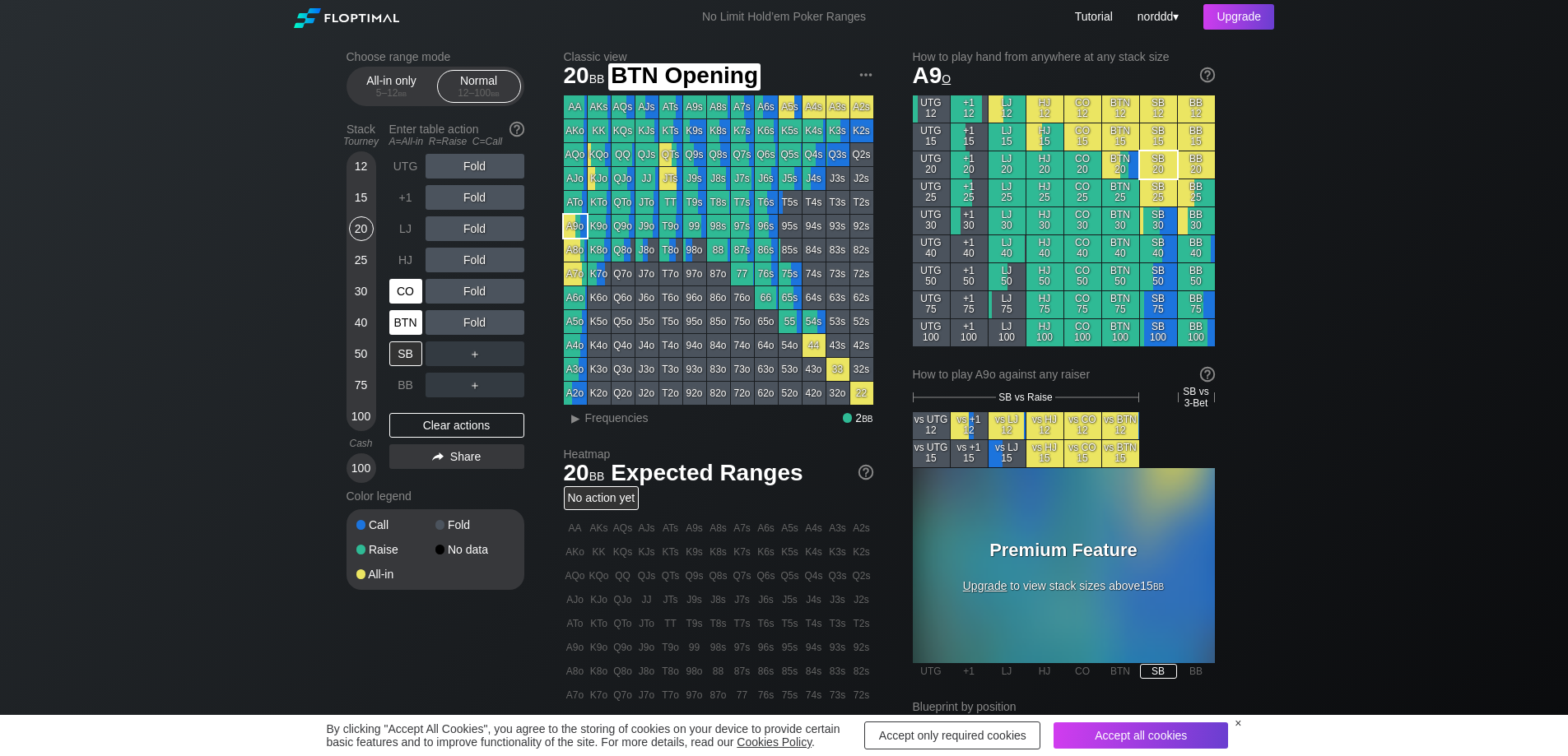
click at [409, 321] on div "BTN" at bounding box center [406, 323] width 33 height 25
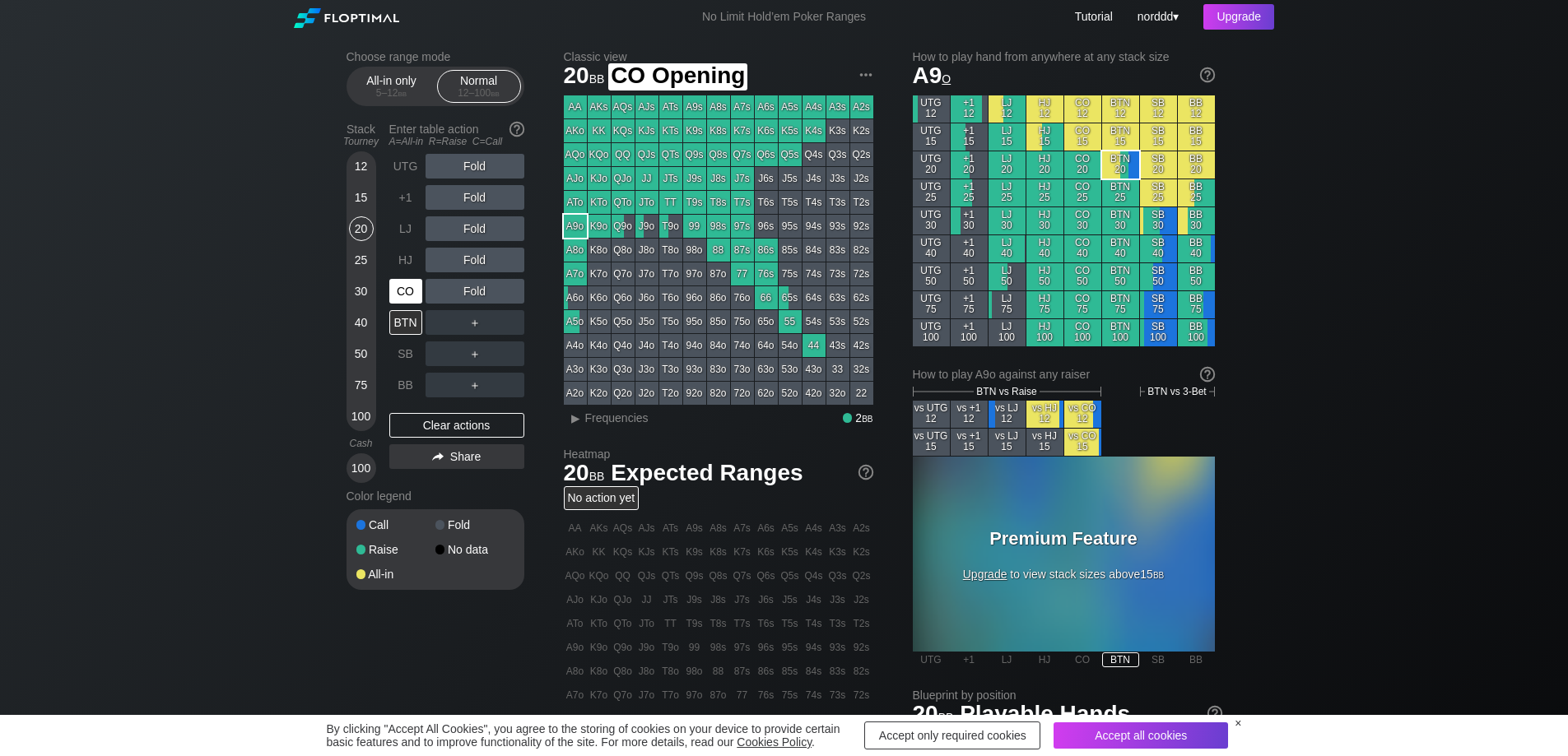
drag, startPoint x: 404, startPoint y: 289, endPoint x: 405, endPoint y: 276, distance: 13.0
click at [404, 288] on div "CO" at bounding box center [406, 291] width 33 height 25
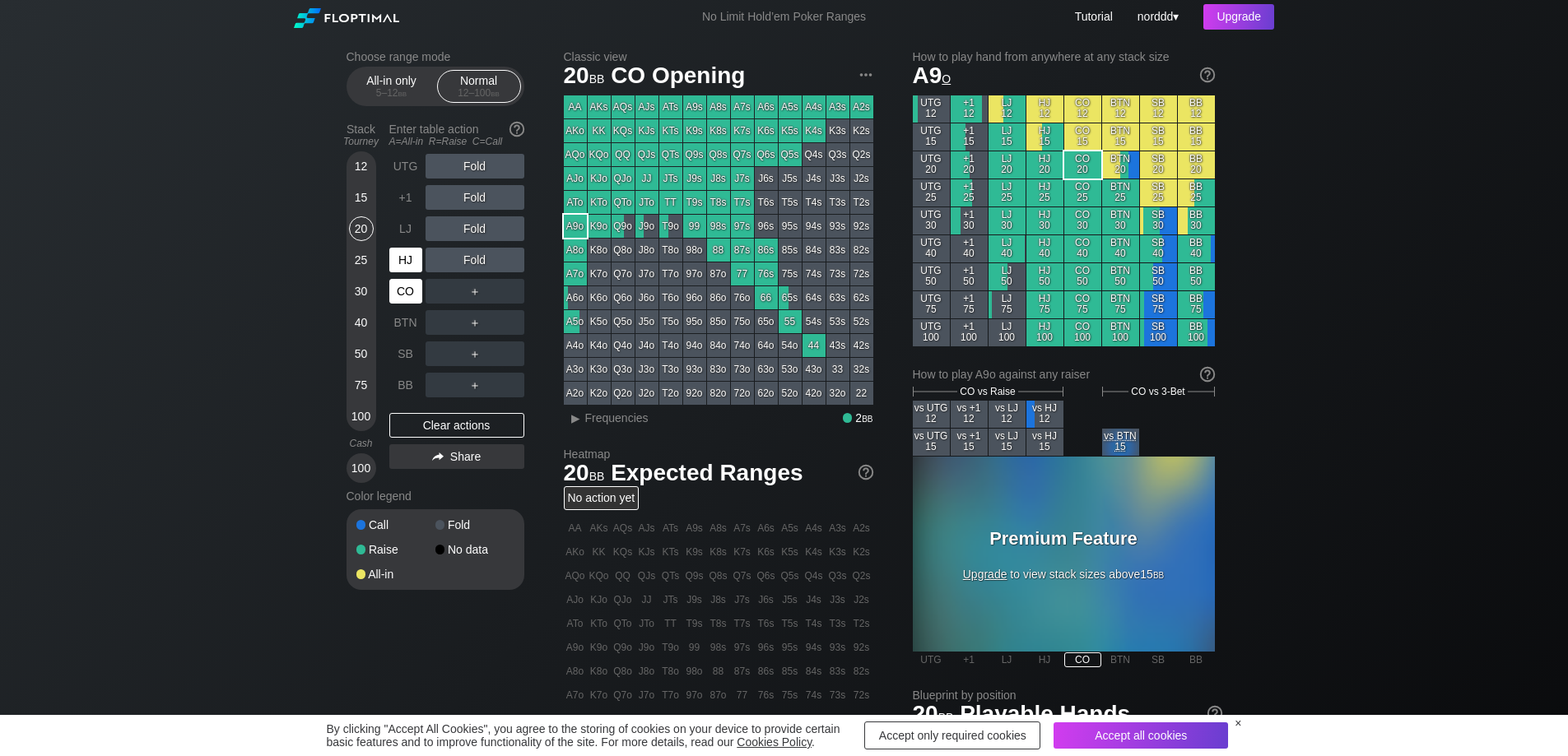
click at [407, 249] on div "HJ" at bounding box center [406, 260] width 33 height 25
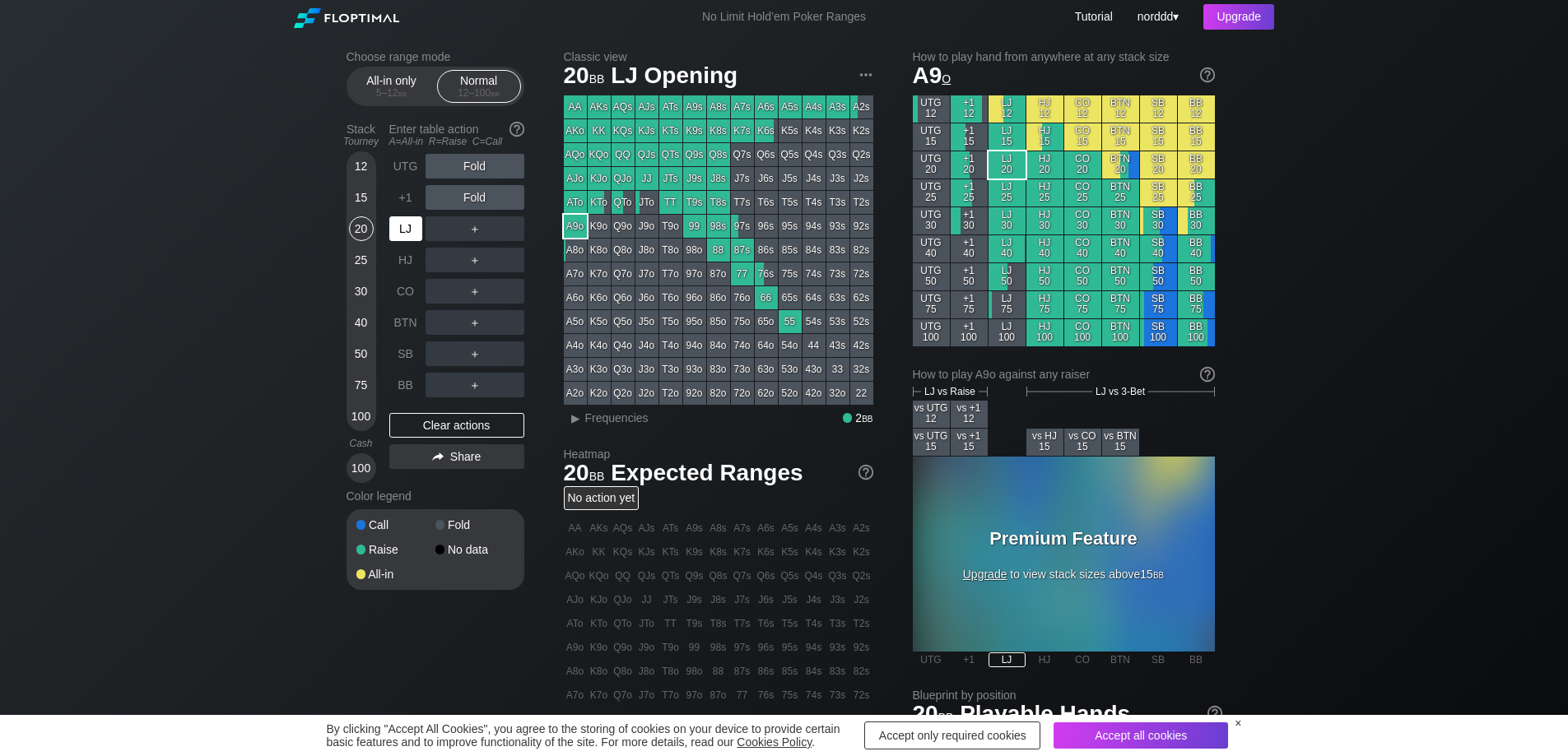
click at [411, 215] on div "LJ" at bounding box center [407, 229] width 36 height 31
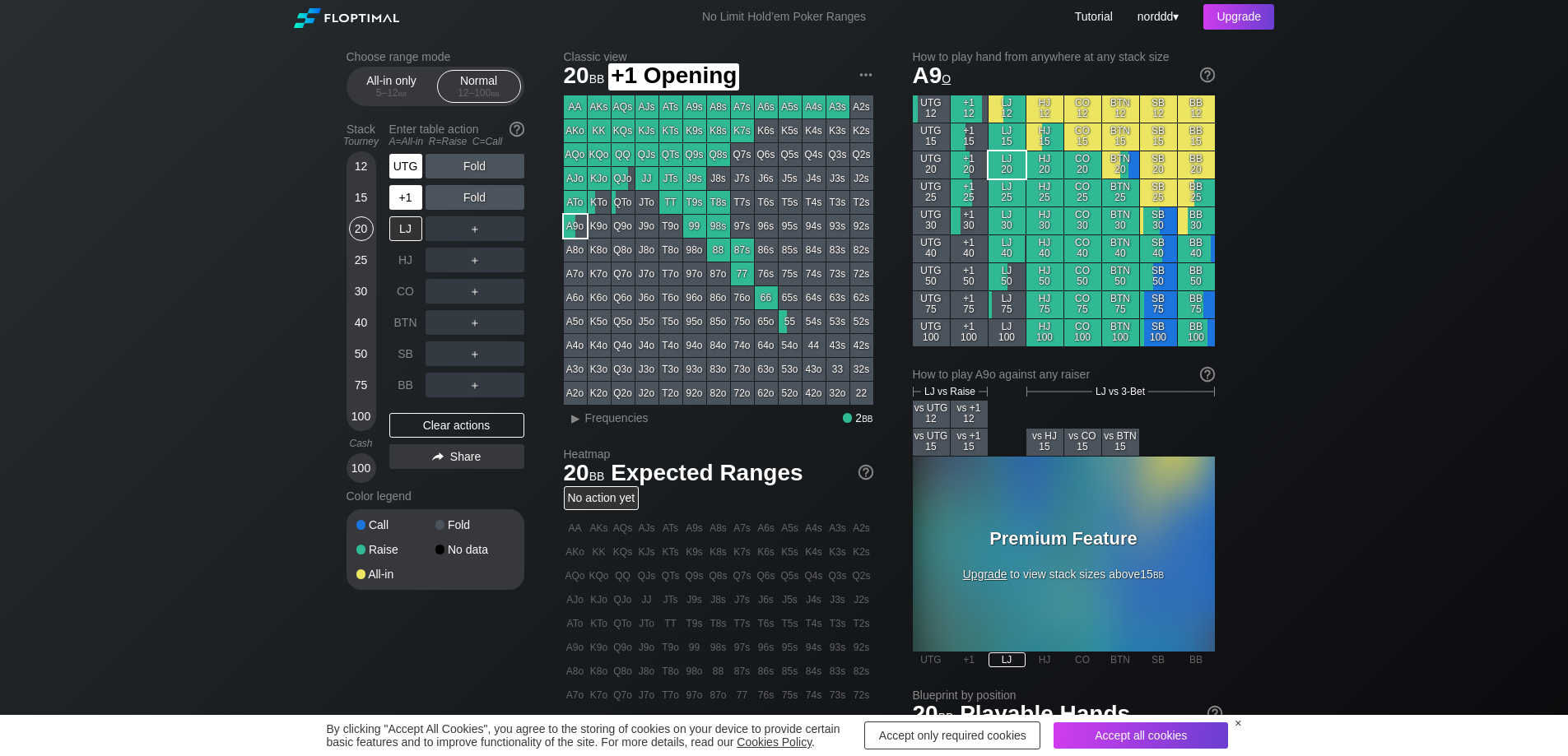
drag, startPoint x: 412, startPoint y: 197, endPoint x: 416, endPoint y: 179, distance: 18.4
click at [412, 195] on div "+1" at bounding box center [406, 197] width 33 height 25
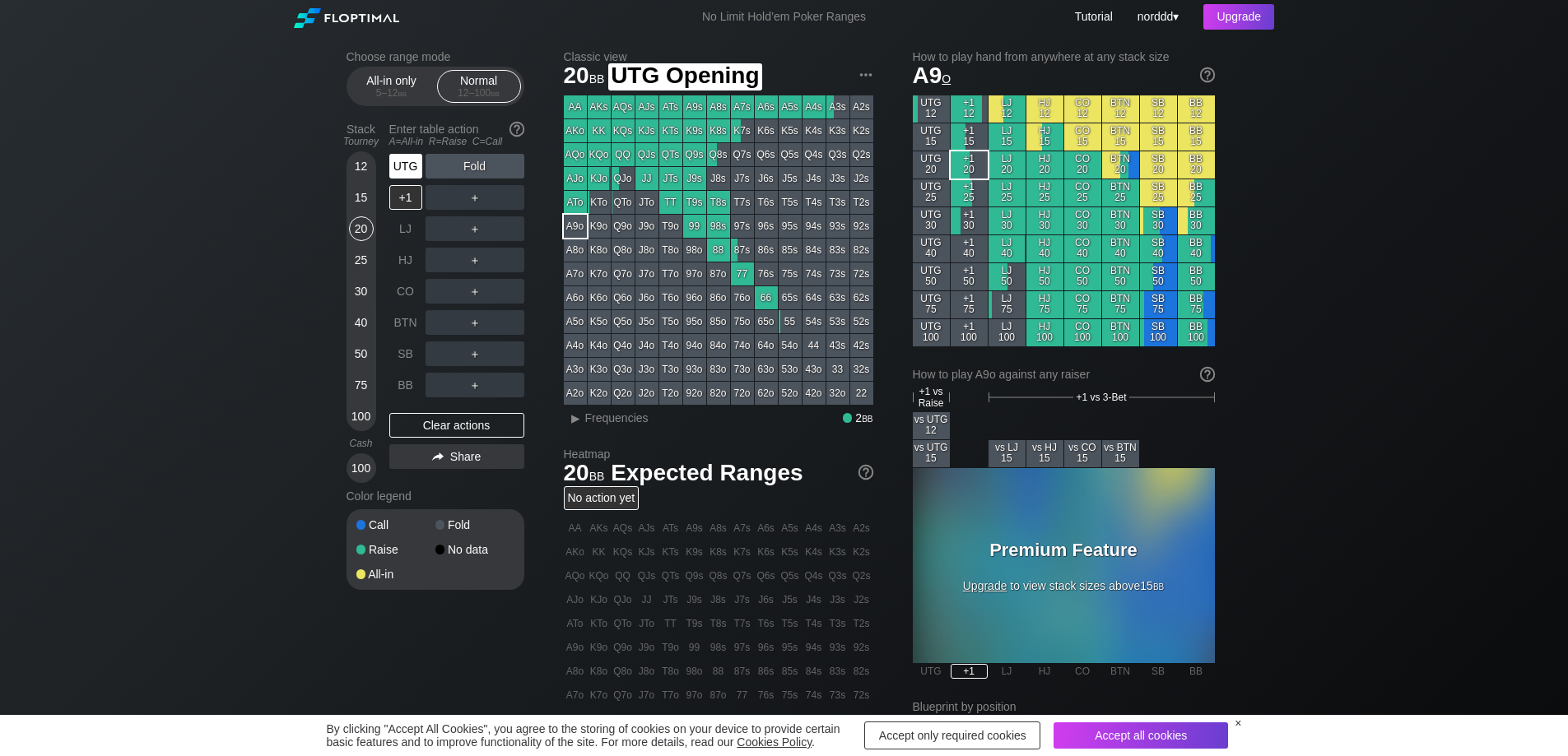
click at [416, 169] on div "UTG" at bounding box center [406, 167] width 33 height 25
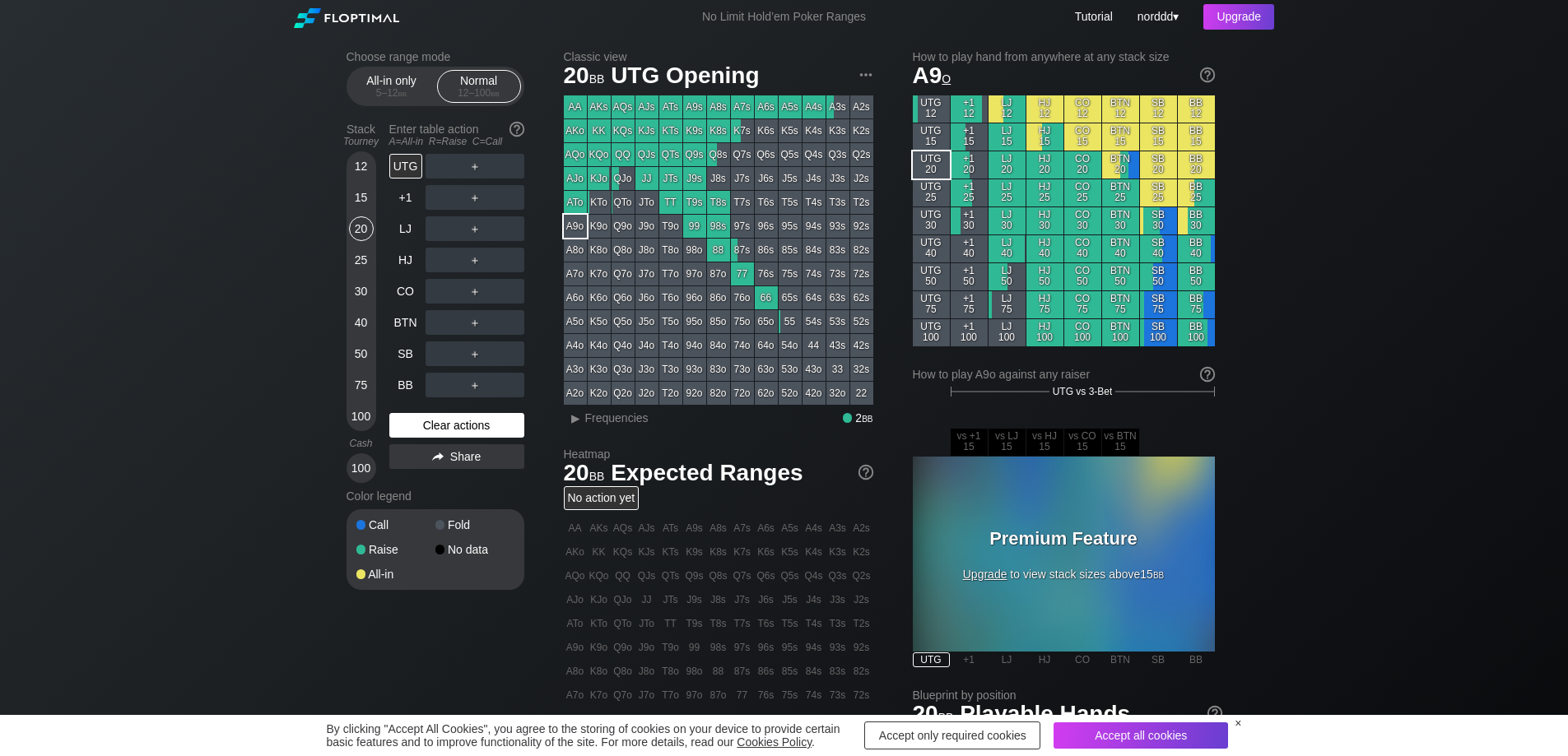
click at [479, 425] on div "Clear actions" at bounding box center [457, 426] width 135 height 25
click at [358, 260] on div "25" at bounding box center [362, 260] width 25 height 25
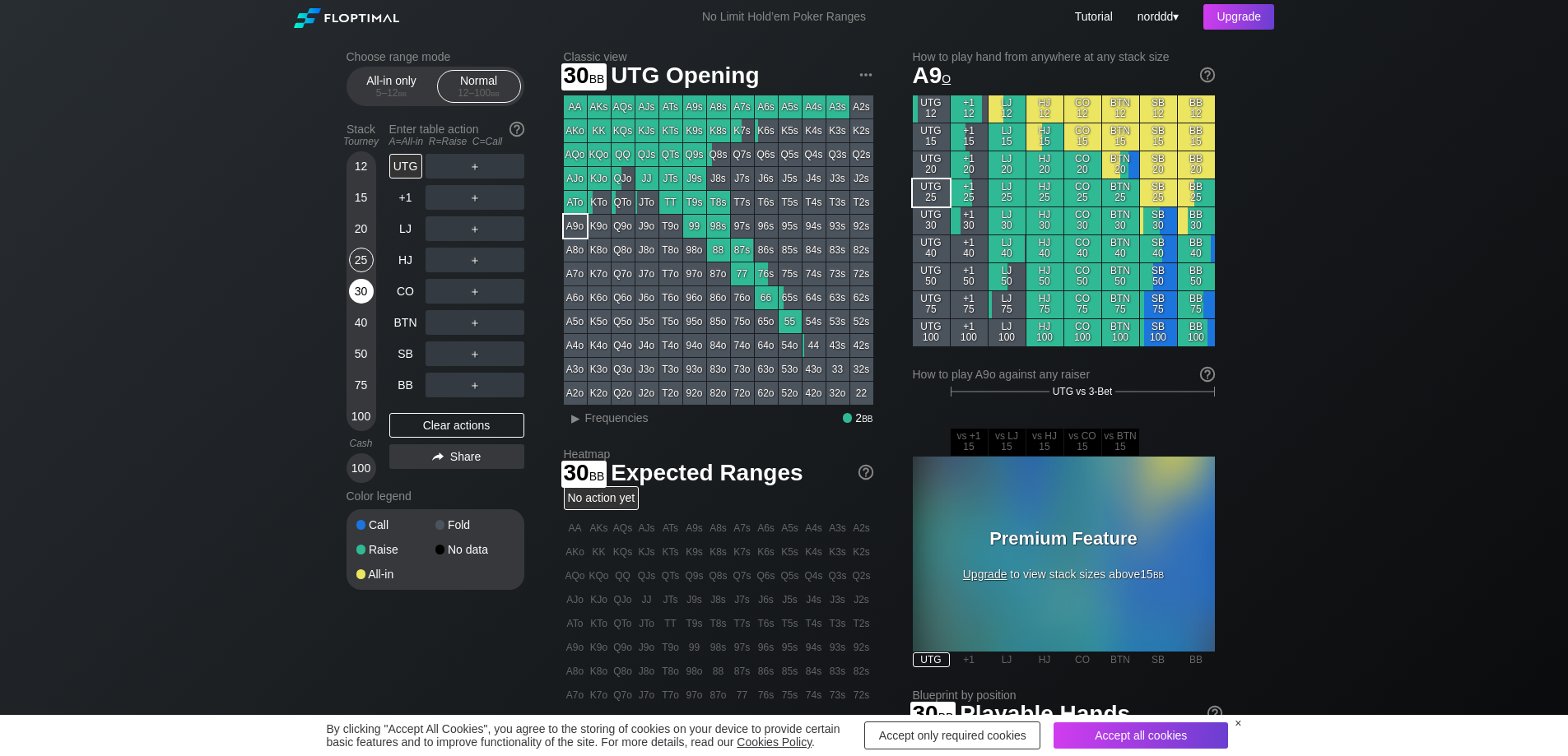
click at [359, 292] on div "30" at bounding box center [362, 291] width 25 height 25
click at [362, 382] on div "75" at bounding box center [362, 386] width 25 height 25
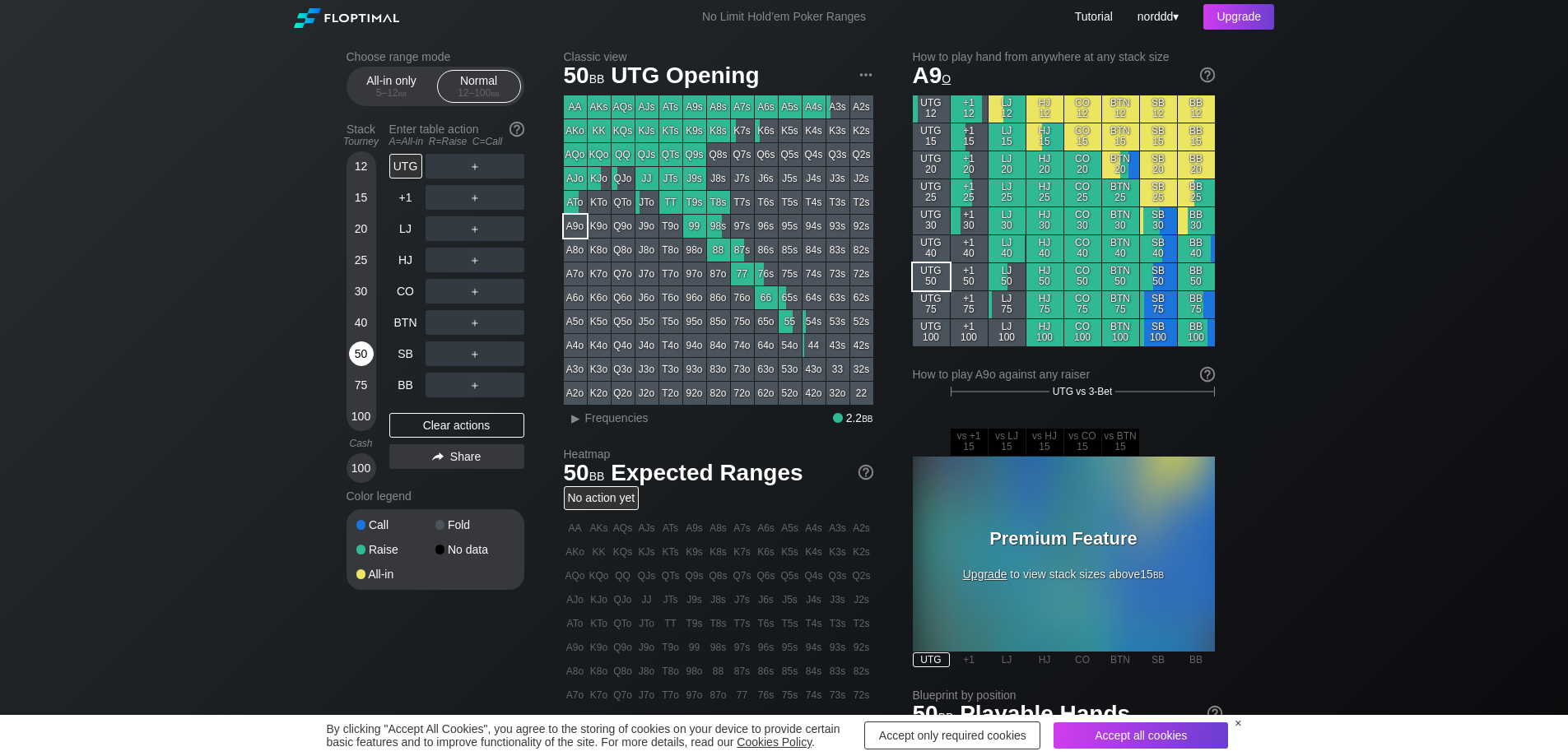
click at [358, 352] on div "50" at bounding box center [362, 354] width 25 height 25
click at [404, 161] on div "UTG" at bounding box center [406, 167] width 33 height 25
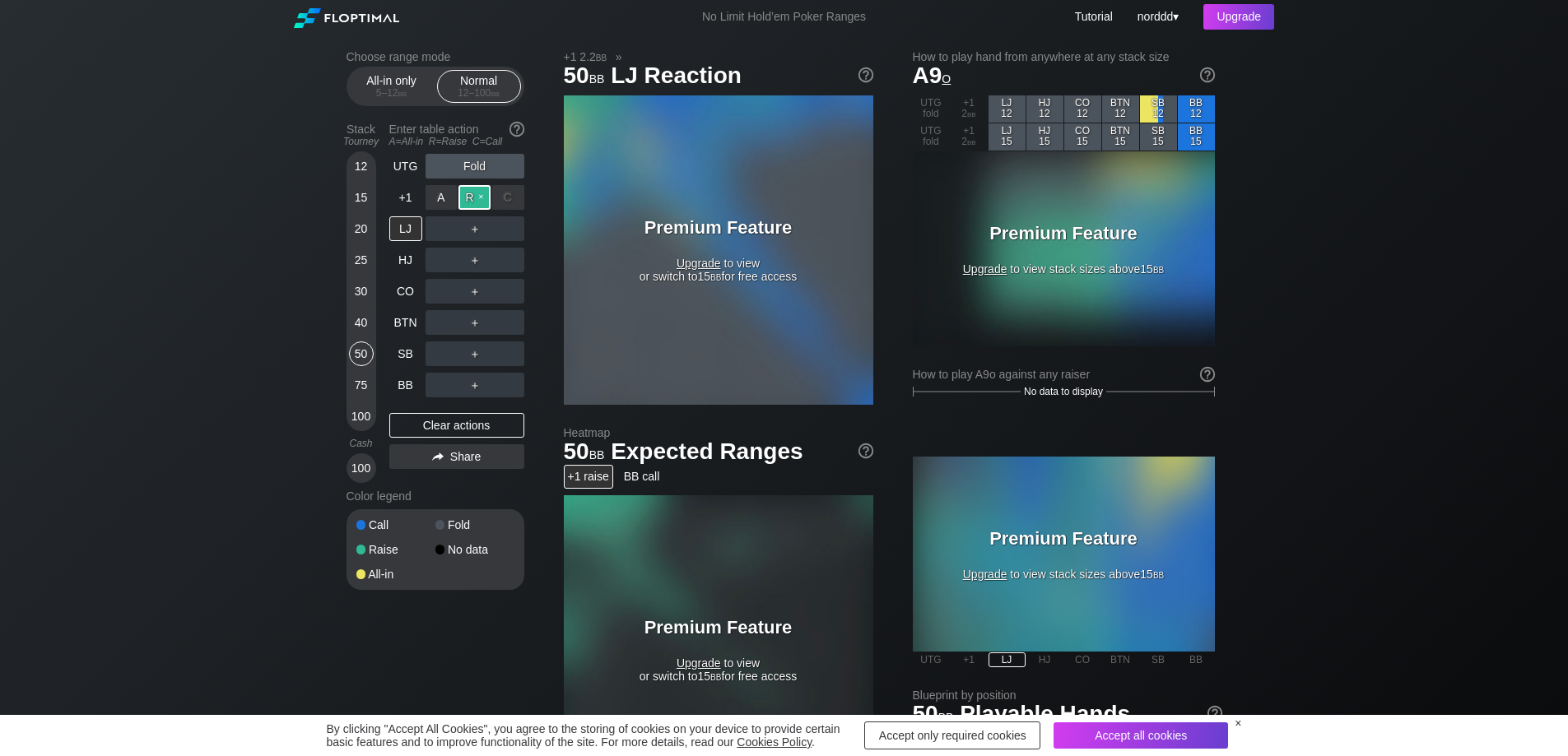
click at [470, 199] on div "R ✕" at bounding box center [474, 197] width 32 height 25
click at [464, 197] on div "Raise" at bounding box center [475, 197] width 99 height 25
click at [482, 198] on div "R ✕" at bounding box center [474, 197] width 32 height 25
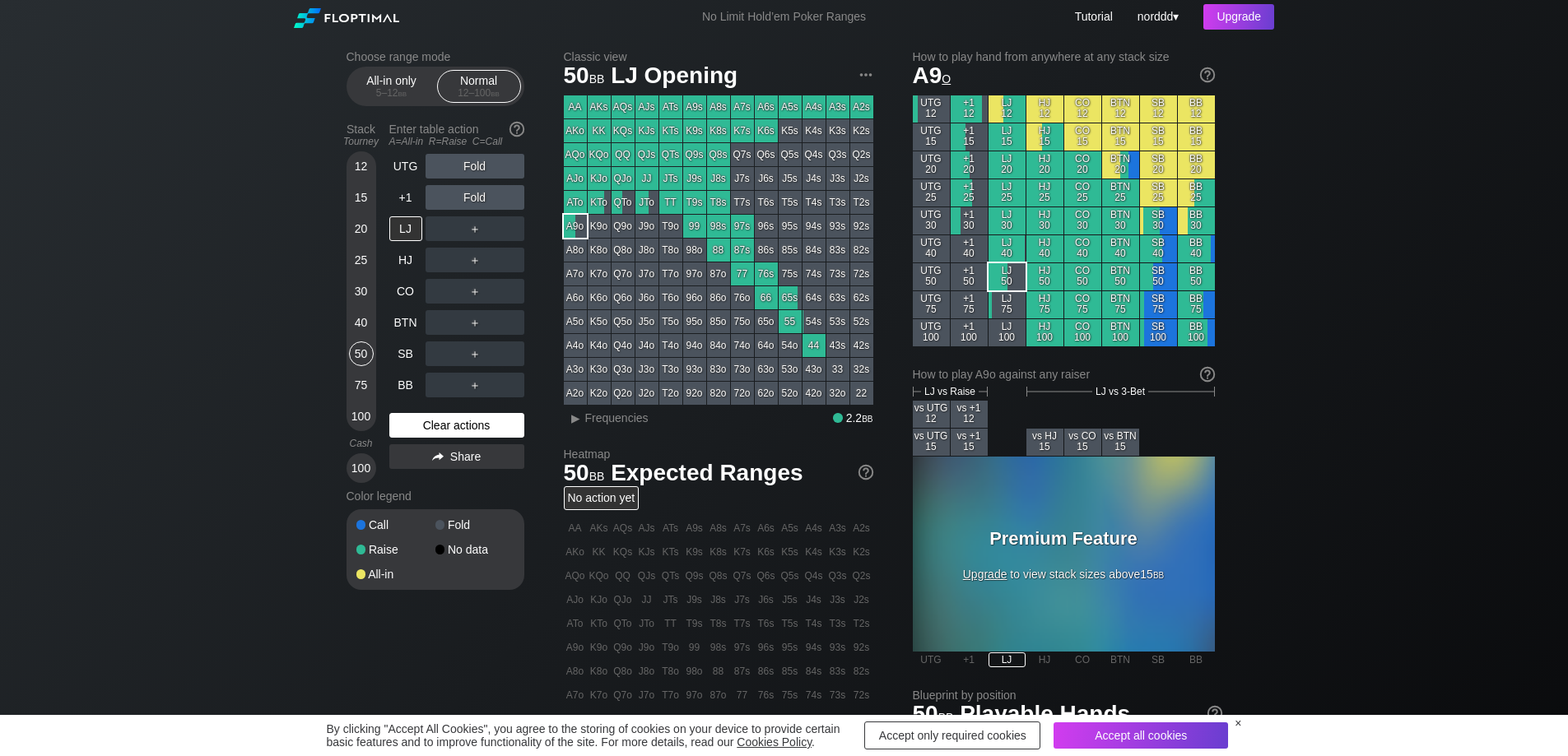
click at [466, 419] on div "Clear actions" at bounding box center [457, 426] width 135 height 25
